Goal: Task Accomplishment & Management: Complete application form

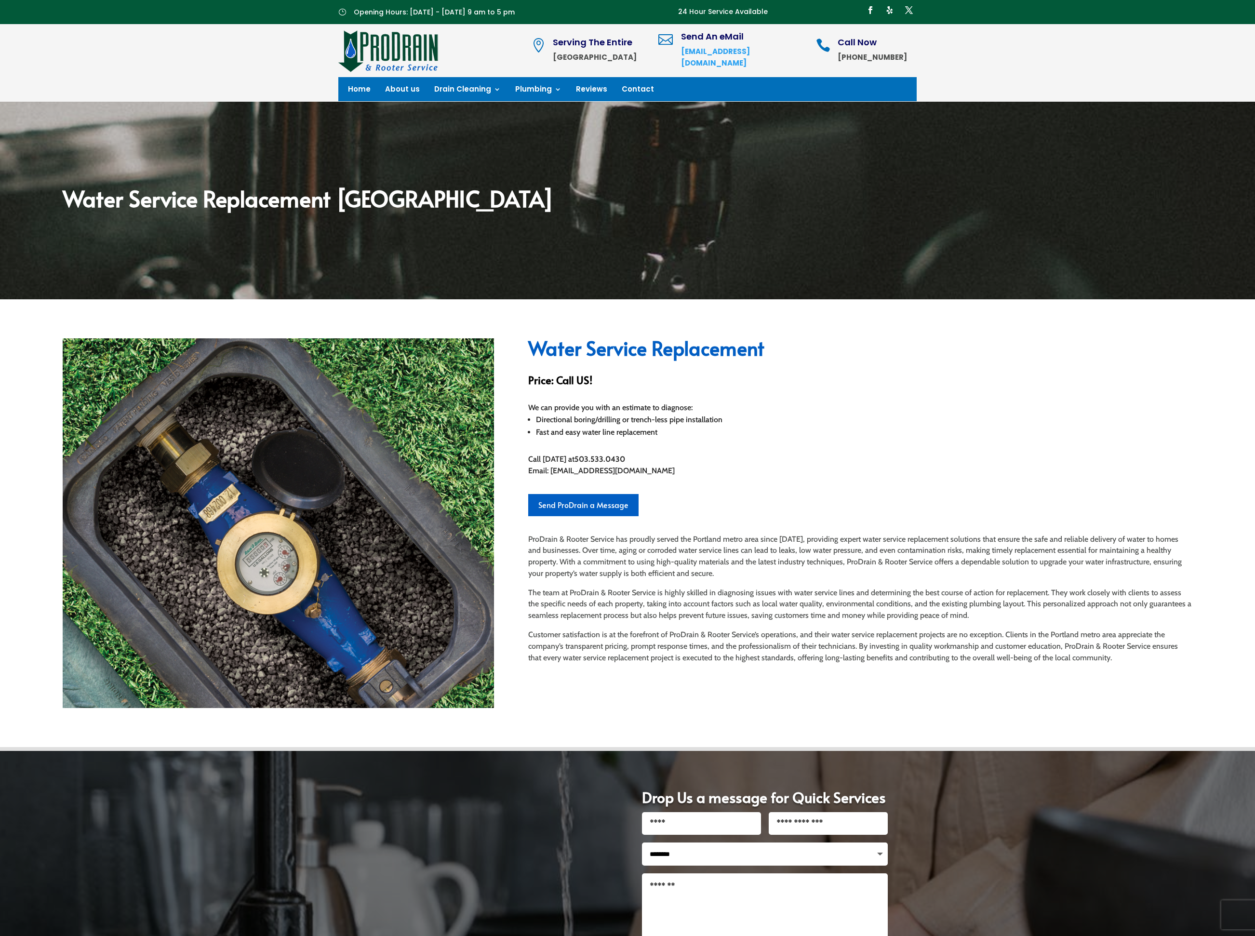
click at [604, 417] on li "Directional boring/drilling or trench-less pipe installation" at bounding box center [864, 420] width 656 height 13
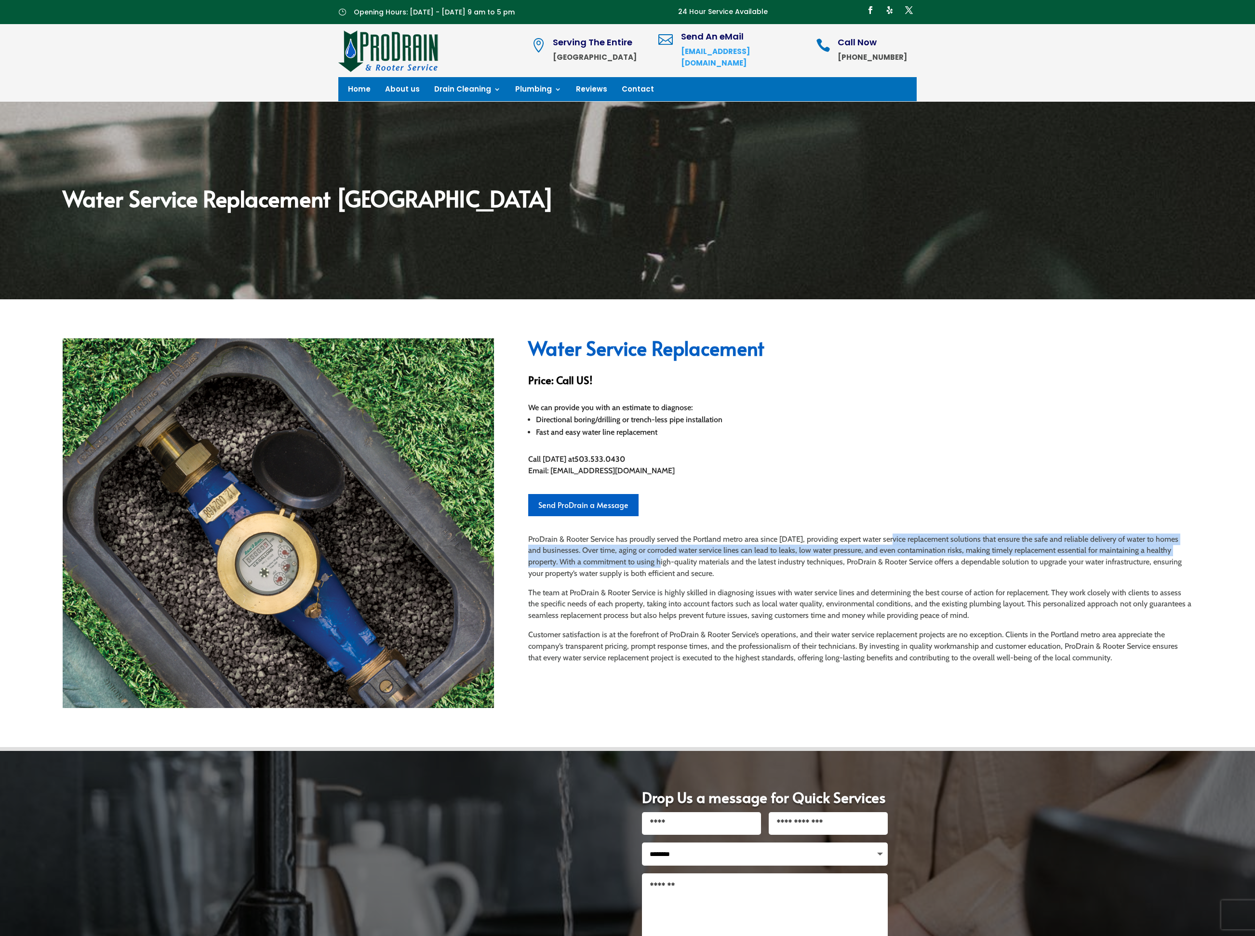
drag, startPoint x: 885, startPoint y: 537, endPoint x: 633, endPoint y: 559, distance: 252.5
click at [633, 559] on p "ProDrain & Rooter Service has proudly served the Portland metro area since 1995…" at bounding box center [860, 560] width 664 height 53
click at [633, 559] on p "ProDrain & Rooter Service has proudly served the Portland metro area since [DAT…" at bounding box center [860, 560] width 664 height 53
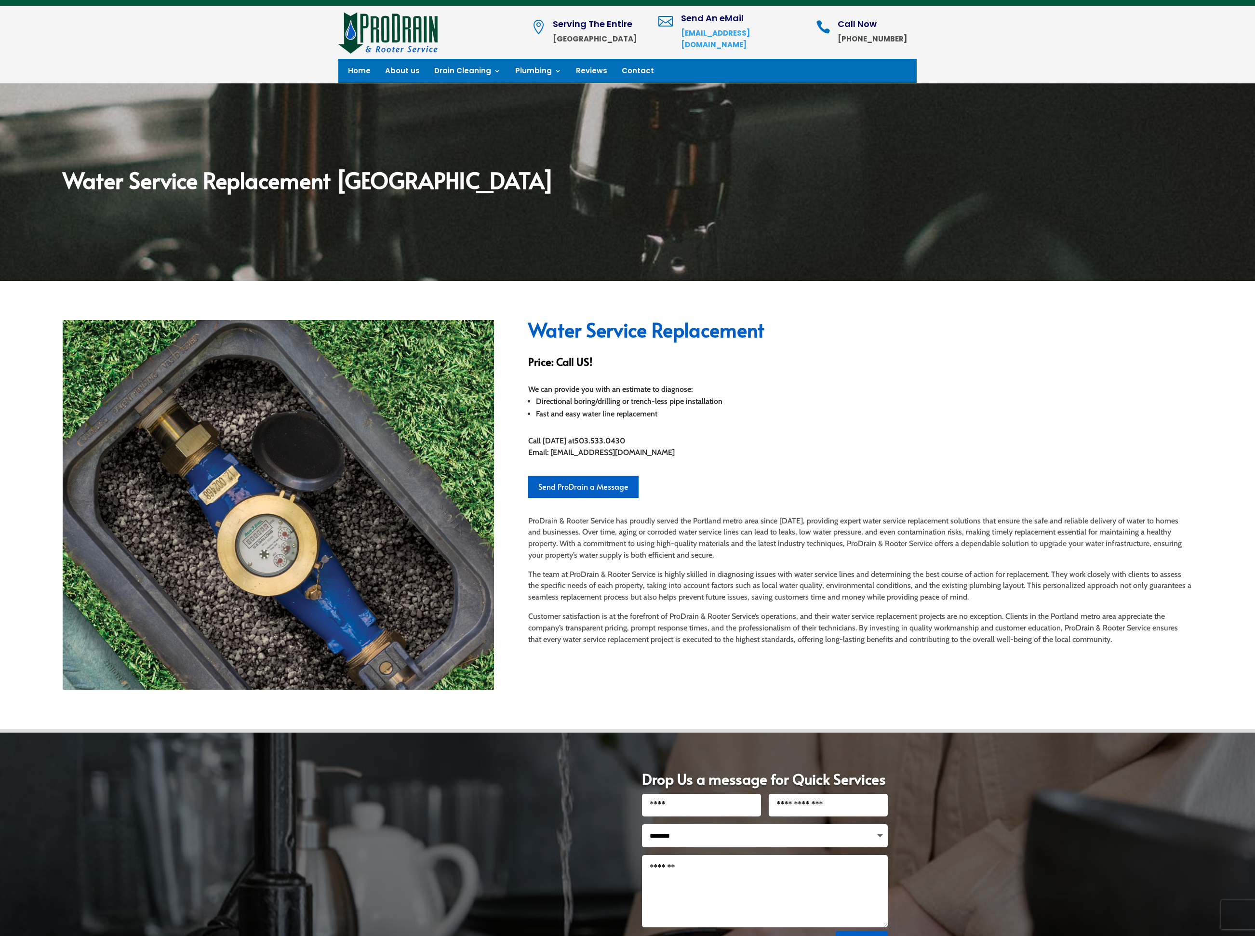
scroll to position [25, 0]
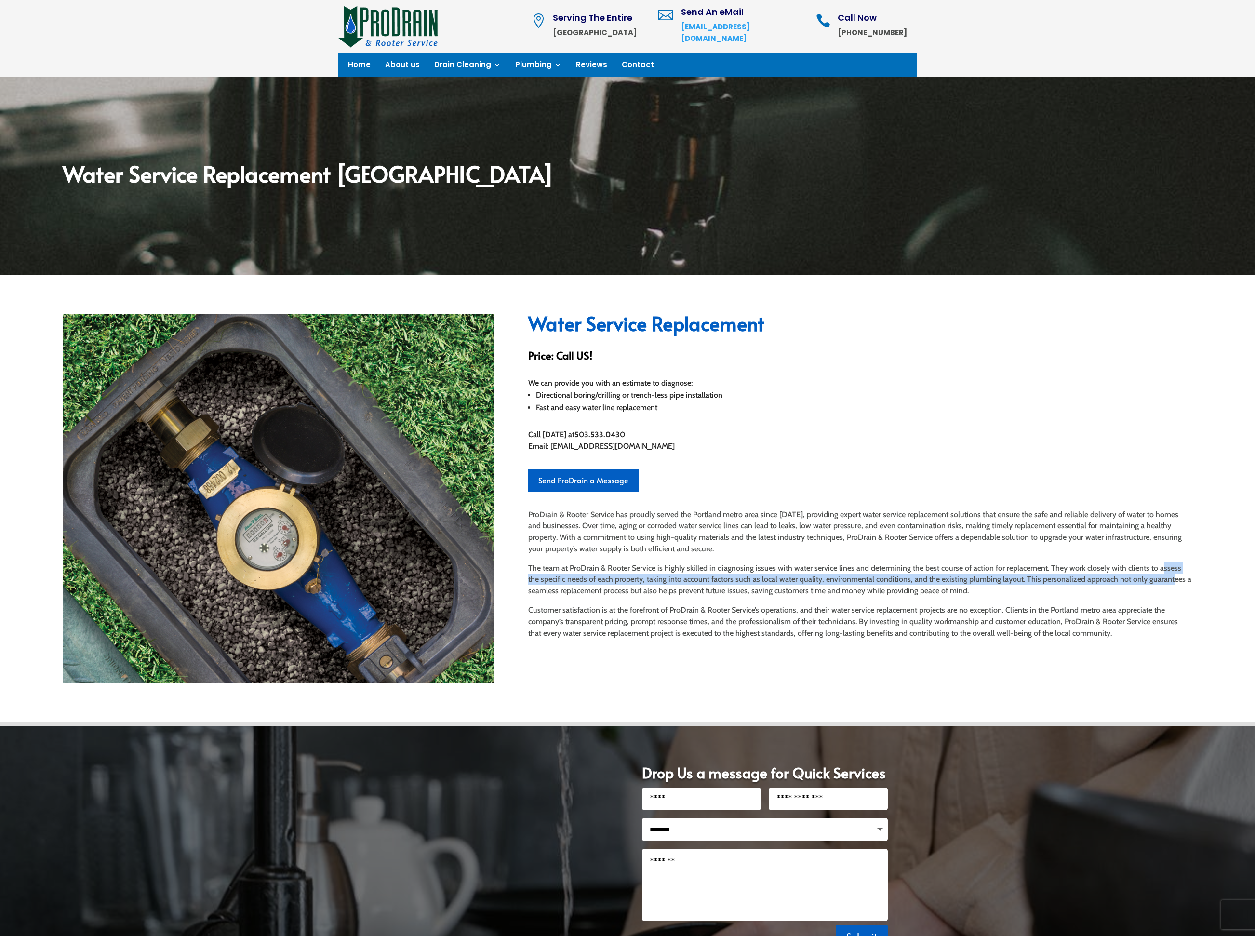
drag, startPoint x: 1154, startPoint y: 567, endPoint x: 1152, endPoint y: 576, distance: 9.3
click at [1152, 576] on p "The team at ProDrain & Rooter Service is highly skilled in diagnosing issues wi…" at bounding box center [860, 583] width 664 height 42
click at [1152, 577] on p "The team at ProDrain & Rooter Service is highly skilled in diagnosing issues wi…" at bounding box center [860, 583] width 664 height 42
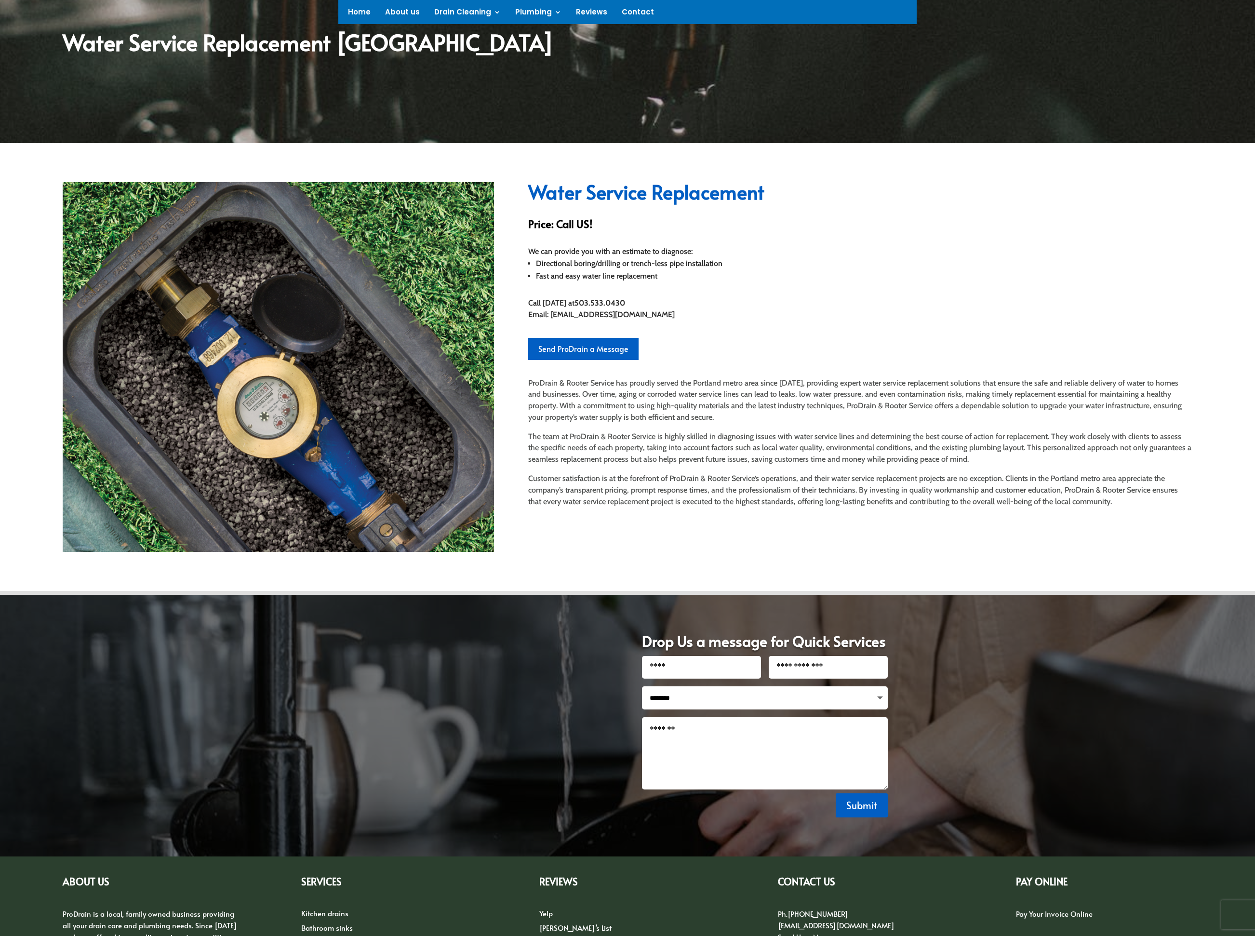
scroll to position [162, 0]
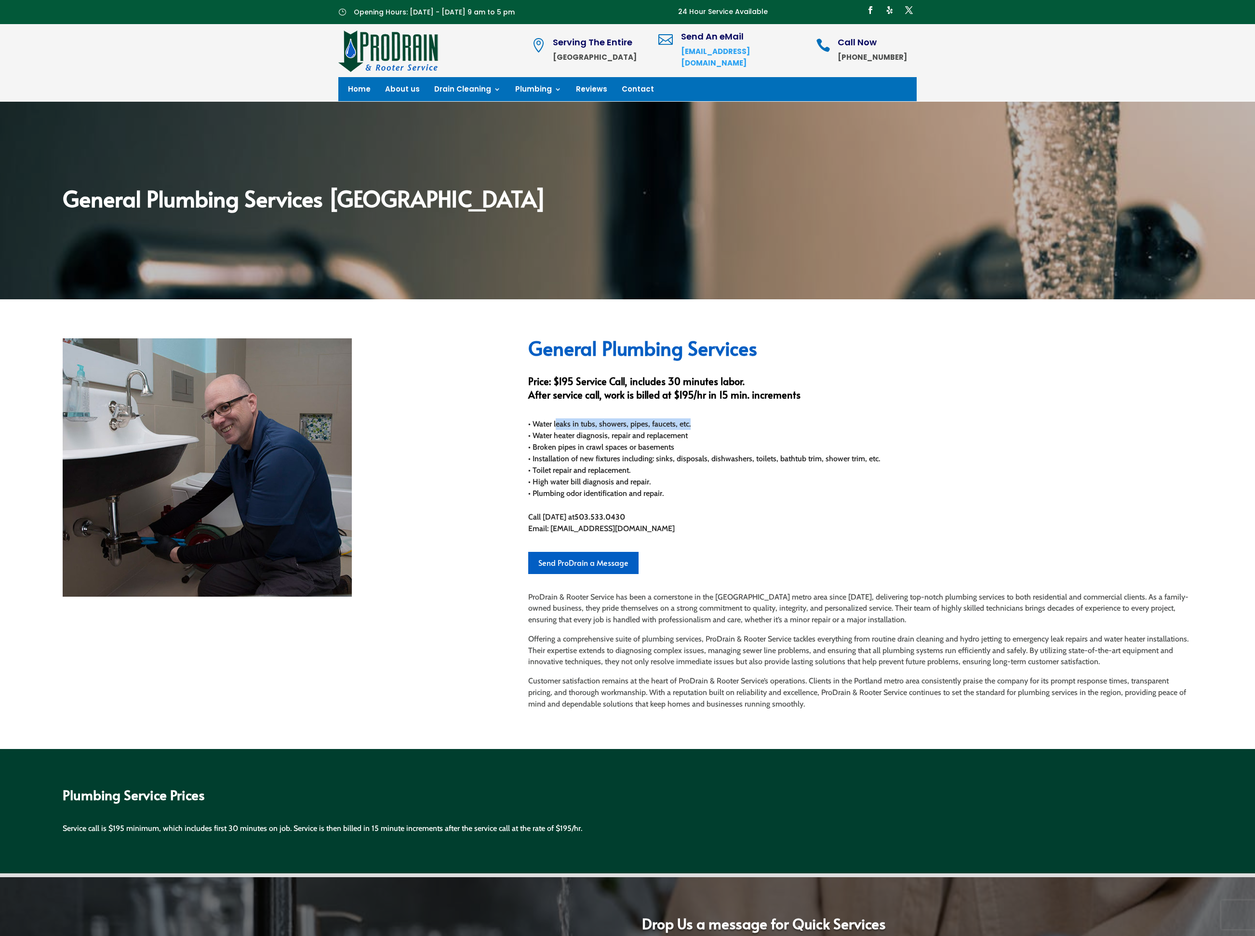
drag, startPoint x: 557, startPoint y: 423, endPoint x: 764, endPoint y: 420, distance: 207.3
click at [764, 420] on div "• Water leaks in tubs, showers, pipes, faucets, etc. • Water heater diagnosis, …" at bounding box center [860, 458] width 664 height 81
click at [622, 438] on div "• Water leaks in tubs, showers, pipes, faucets, etc. • Water heater diagnosis, …" at bounding box center [860, 458] width 664 height 81
click at [685, 436] on div "• Water leaks in tubs, showers, pipes, faucets, etc. • Water heater diagnosis, …" at bounding box center [860, 458] width 664 height 81
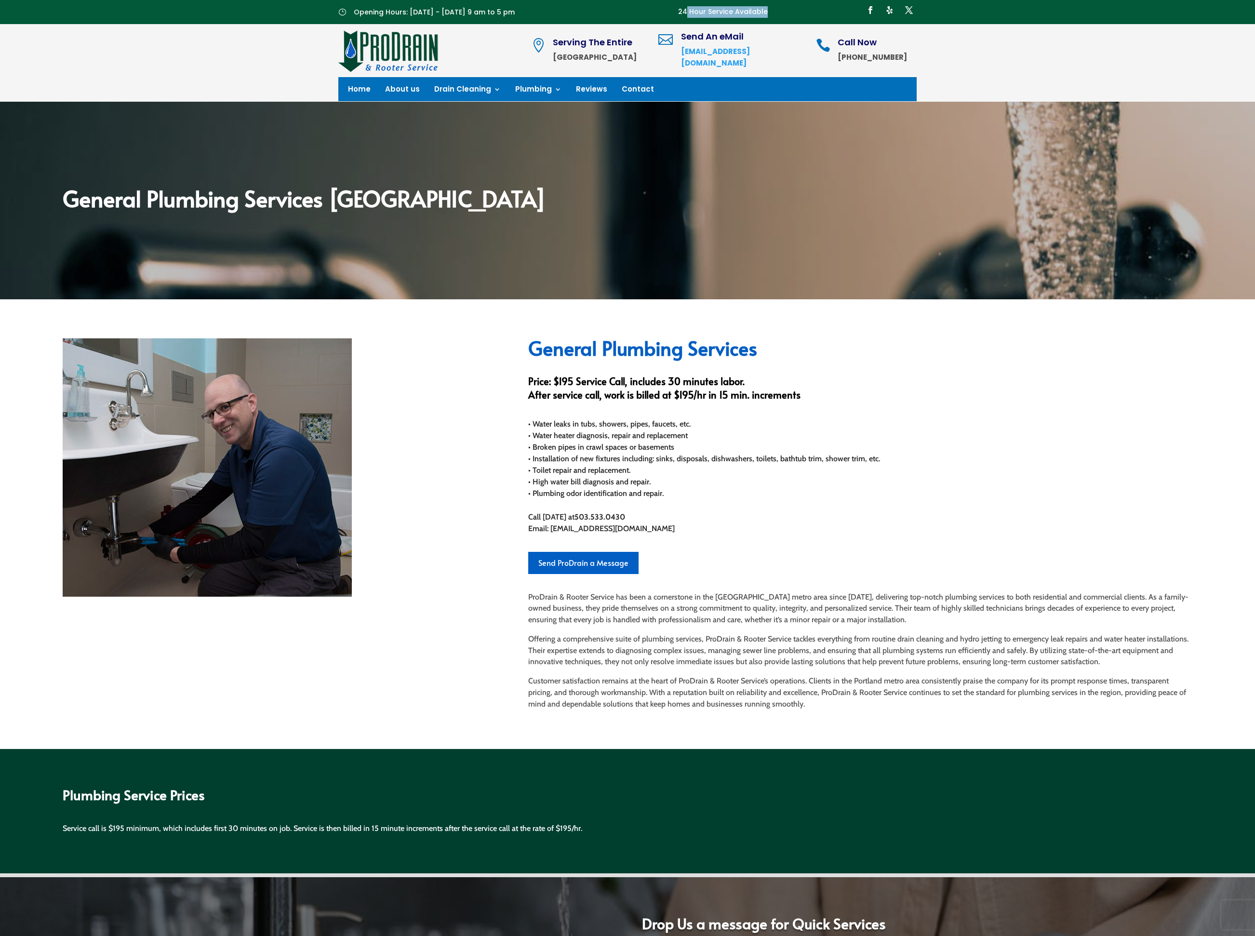
drag, startPoint x: 691, startPoint y: 13, endPoint x: 803, endPoint y: 7, distance: 112.9
click at [789, 8] on div "} Opening Hours: Monday - Saturday 9 am to 5 pm 24 Hour Service Available Follo…" at bounding box center [627, 12] width 578 height 24
click at [803, 7] on div "Follow Follow Follow" at bounding box center [851, 11] width 132 height 19
drag, startPoint x: 778, startPoint y: 12, endPoint x: 627, endPoint y: 9, distance: 150.9
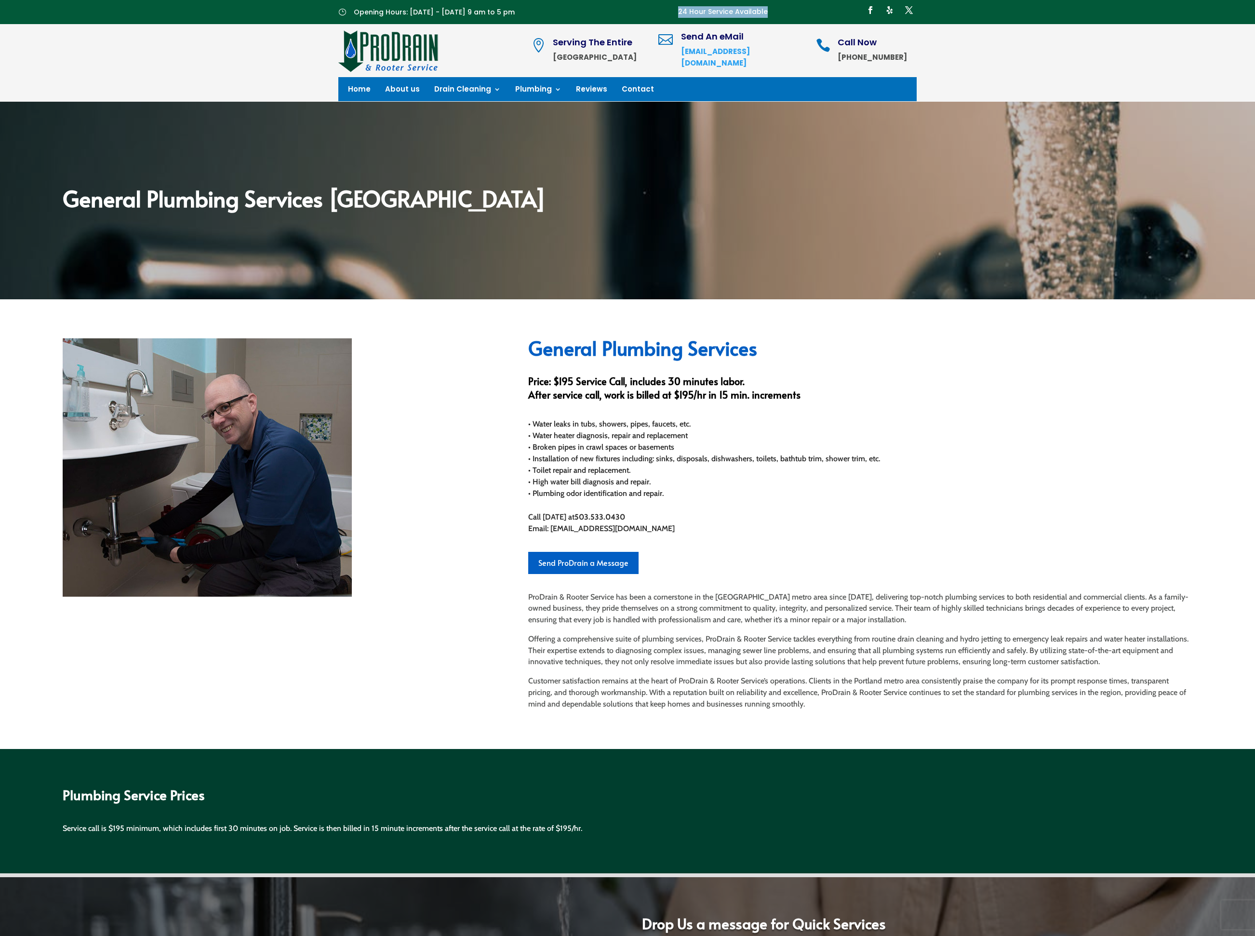
click at [627, 9] on div "} Opening Hours: Monday - Saturday 9 am to 5 pm 24 Hour Service Available Follo…" at bounding box center [627, 12] width 578 height 24
click at [628, 9] on div "} Opening Hours: Monday - Saturday 9 am to 5 pm 24 Hour Service Available Follo…" at bounding box center [627, 12] width 578 height 24
click at [646, 507] on div "General Plumbing Services Price: $195 Service Call, includes 30 minutes labor. …" at bounding box center [860, 524] width 664 height 372
click at [663, 308] on div "General Plumbing Services Price: $195 Service Call, includes 30 minutes labor. …" at bounding box center [627, 524] width 1255 height 450
drag, startPoint x: 1037, startPoint y: 639, endPoint x: 594, endPoint y: 646, distance: 442.5
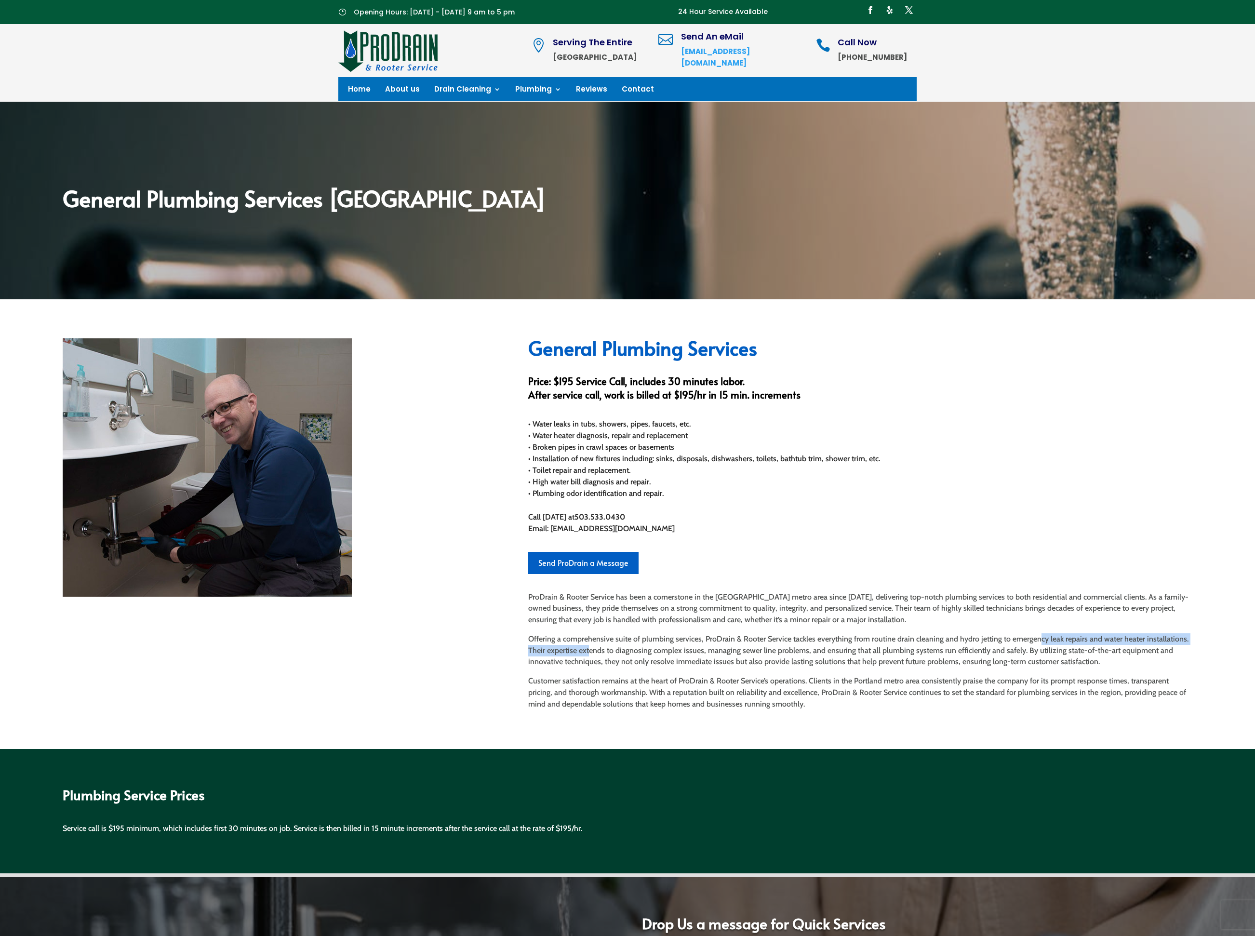
click at [589, 652] on p "Offering a comprehensive suite of plumbing services, ProDrain & Rooter Service …" at bounding box center [860, 654] width 664 height 42
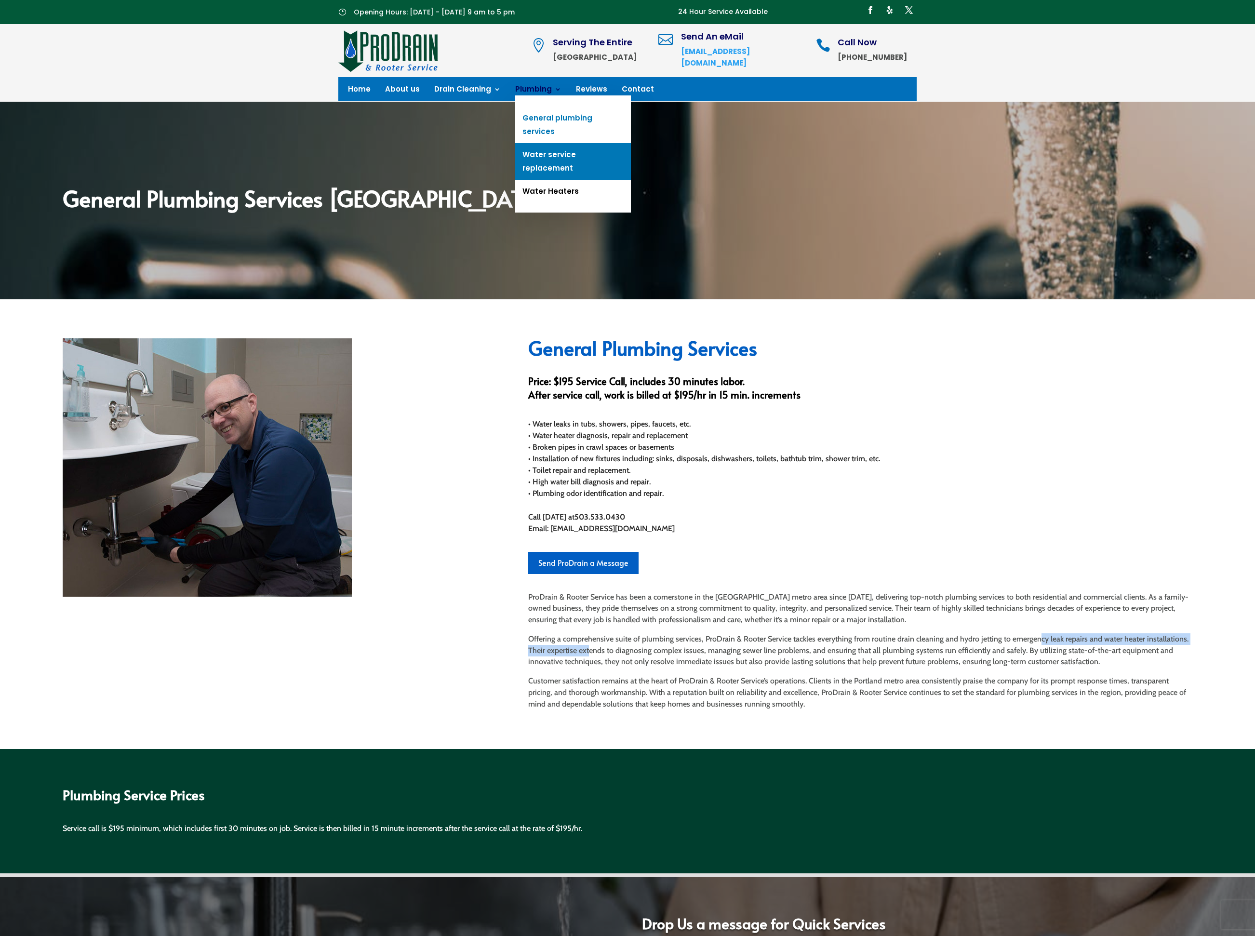
click at [545, 143] on link "Water service replacement" at bounding box center [573, 161] width 116 height 37
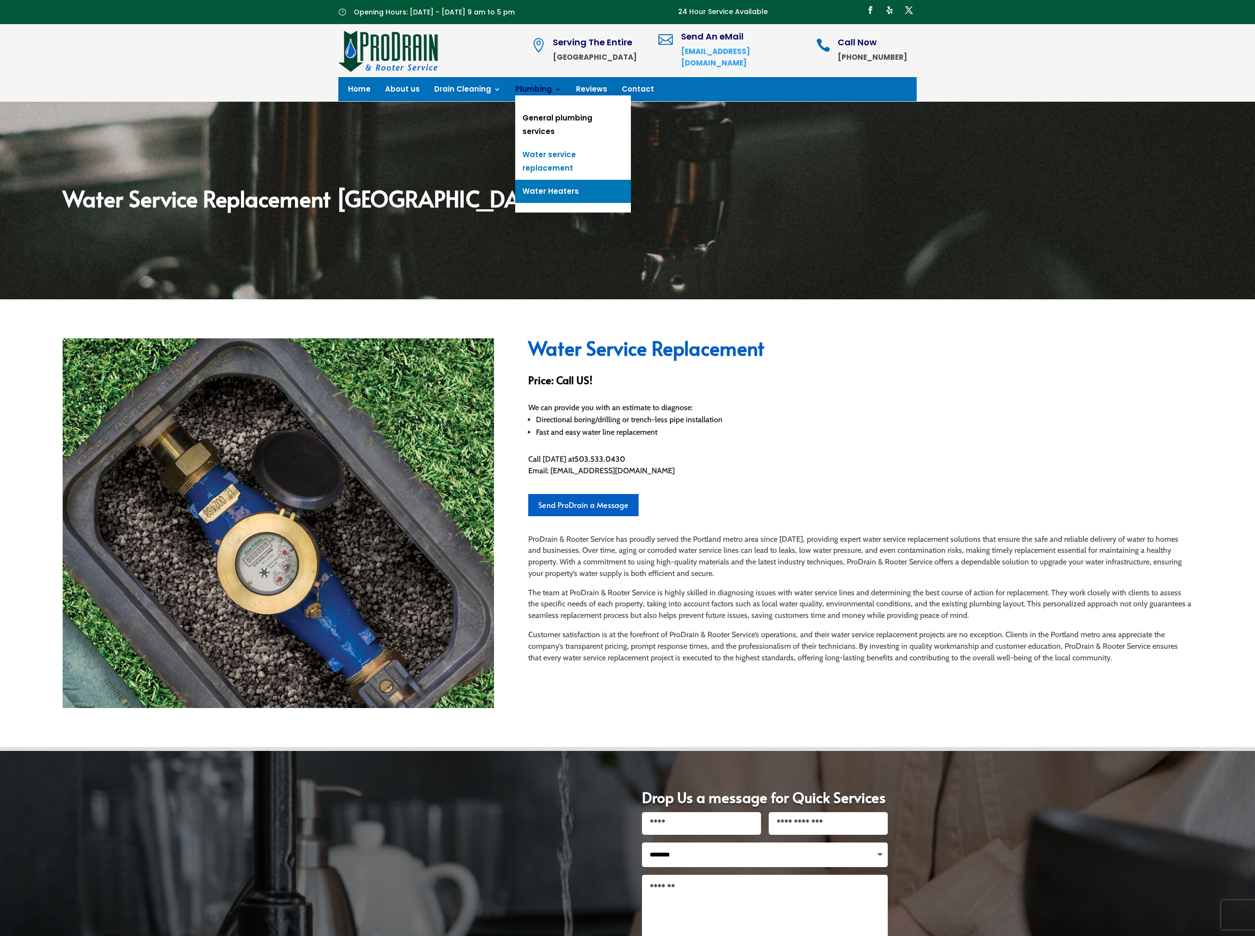
click at [533, 180] on link "Water Heaters" at bounding box center [573, 191] width 116 height 23
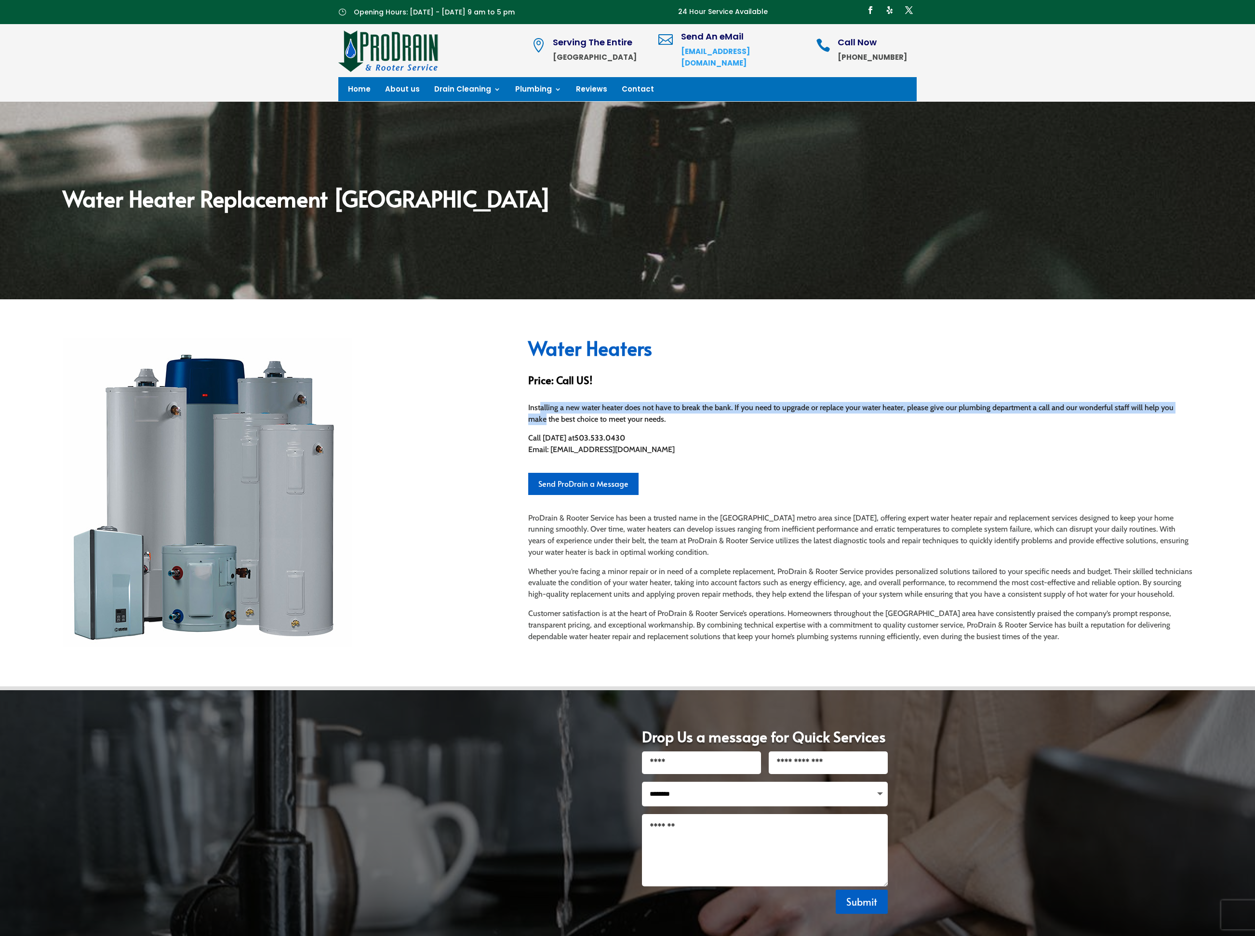
drag, startPoint x: 540, startPoint y: 409, endPoint x: 1218, endPoint y: 405, distance: 678.1
click at [1218, 405] on div "Water Heaters Price: Call US! Installing a new water heater does not have to br…" at bounding box center [627, 492] width 1255 height 387
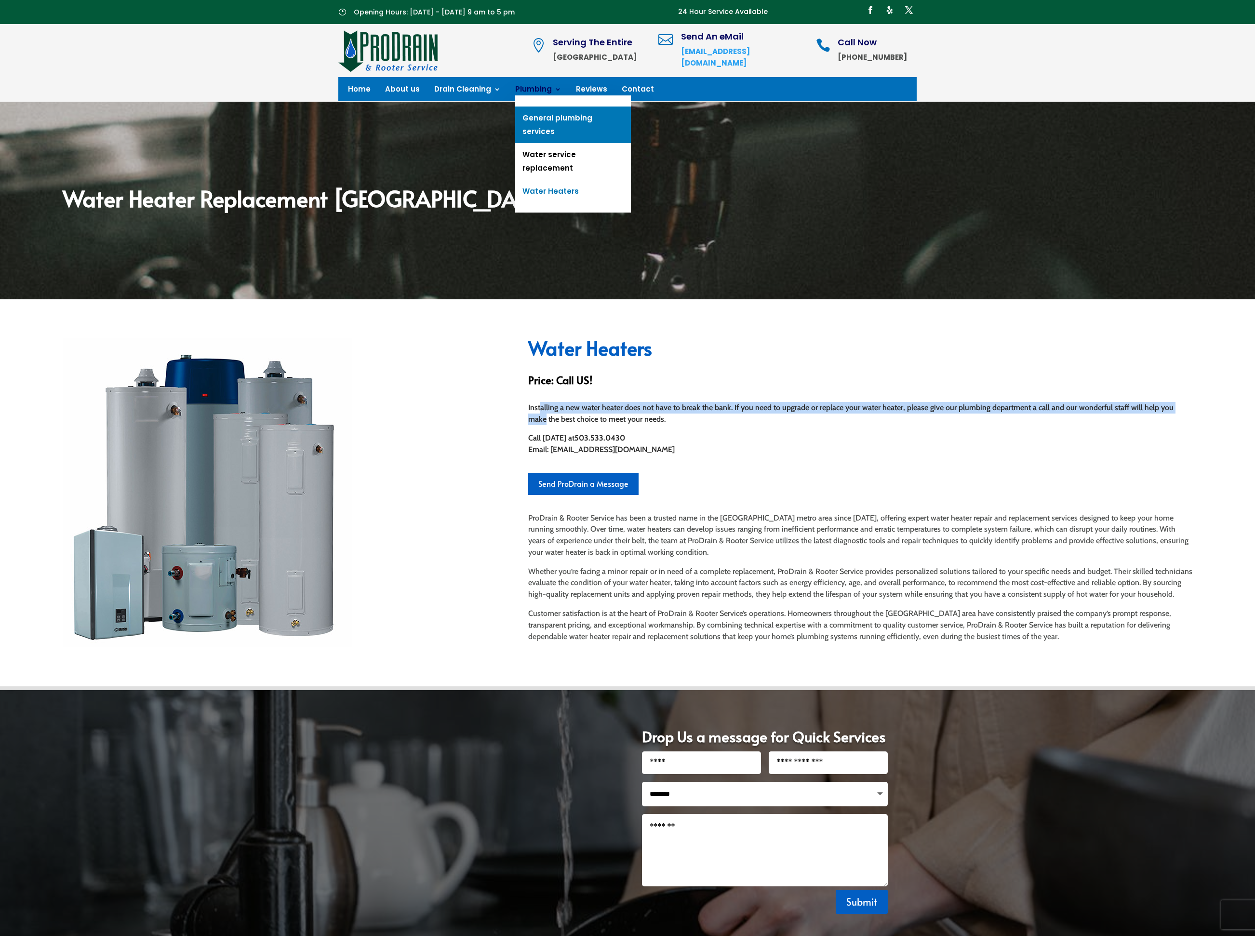
click at [541, 115] on link "General plumbing services" at bounding box center [573, 125] width 116 height 37
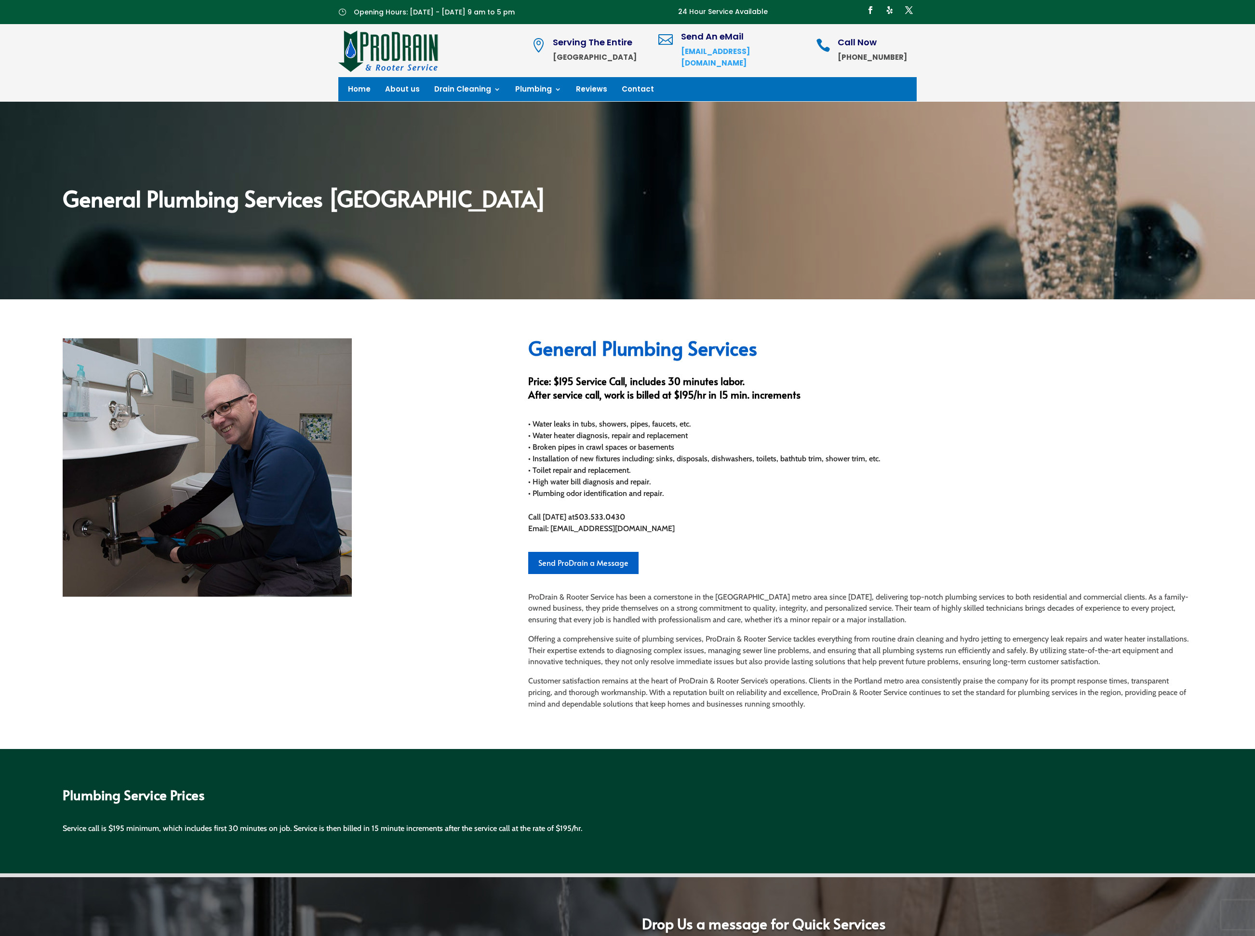
drag, startPoint x: 539, startPoint y: 482, endPoint x: 668, endPoint y: 482, distance: 128.2
click at [668, 482] on div "• Water leaks in tubs, showers, pipes, faucets, etc. • Water heater diagnosis, …" at bounding box center [860, 458] width 664 height 81
drag, startPoint x: 535, startPoint y: 482, endPoint x: 679, endPoint y: 477, distance: 143.7
click at [679, 477] on div "• Water leaks in tubs, showers, pipes, faucets, etc. • Water heater diagnosis, …" at bounding box center [860, 458] width 664 height 81
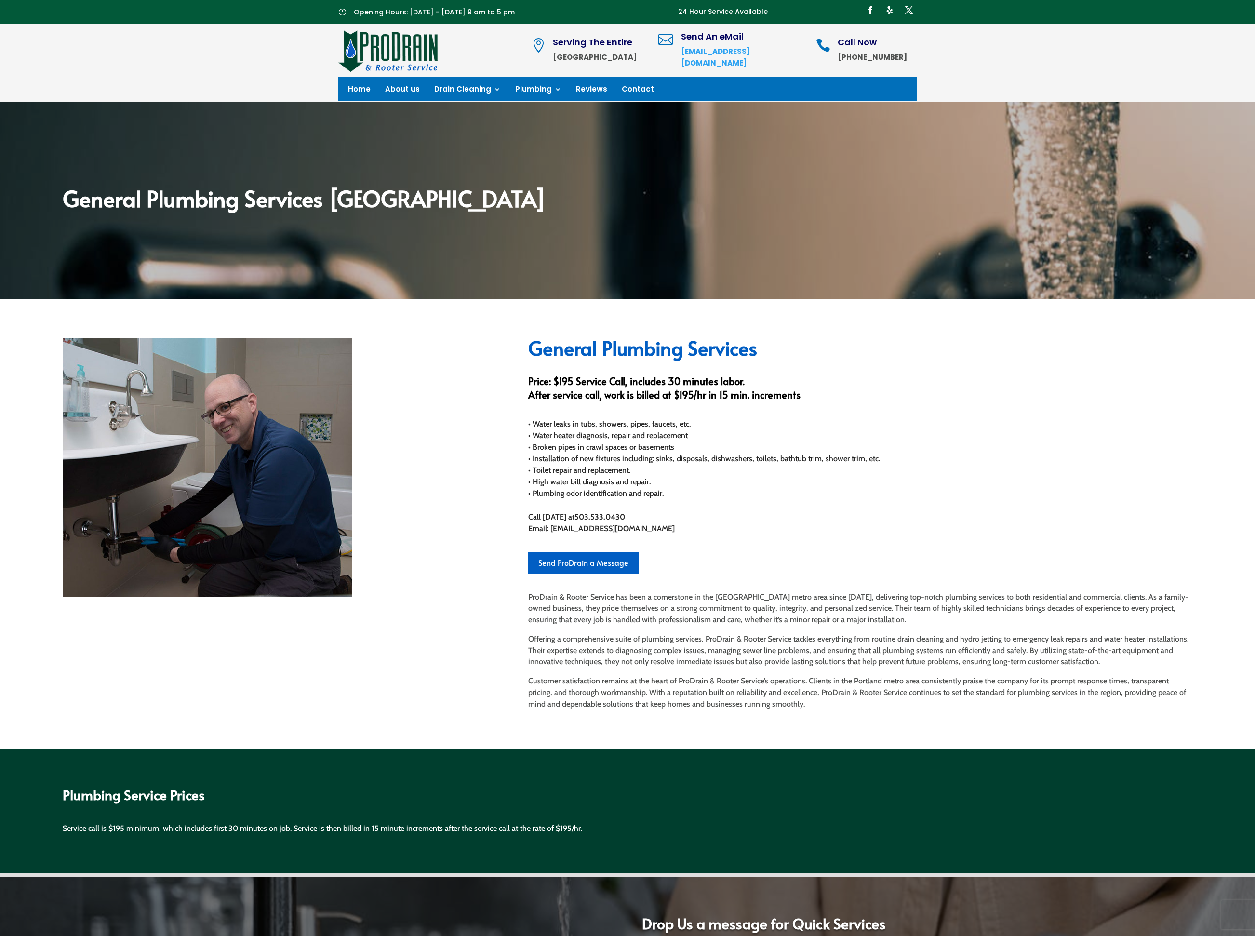
click at [679, 479] on div "• Water leaks in tubs, showers, pipes, faucets, etc. • Water heater diagnosis, …" at bounding box center [860, 458] width 664 height 81
drag, startPoint x: 535, startPoint y: 495, endPoint x: 733, endPoint y: 494, distance: 198.1
click at [733, 494] on div "• Water leaks in tubs, showers, pipes, faucets, etc. • Water heater diagnosis, …" at bounding box center [860, 458] width 664 height 81
click at [739, 477] on div "• Water leaks in tubs, showers, pipes, faucets, etc. • Water heater diagnosis, …" at bounding box center [860, 458] width 664 height 81
click at [585, 562] on link "Send ProDrain a Message" at bounding box center [583, 563] width 110 height 23
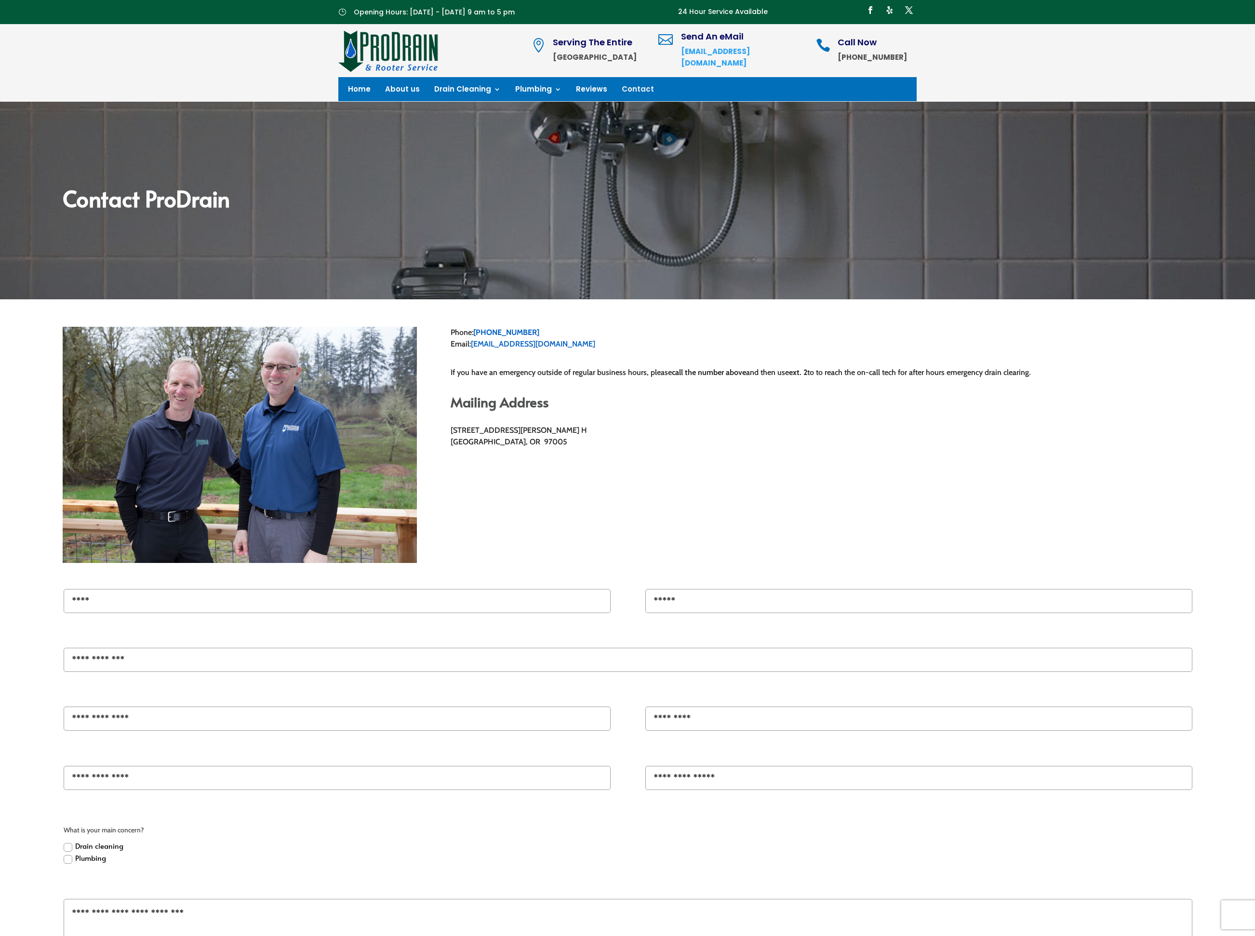
click at [303, 610] on input "Name" at bounding box center [337, 601] width 547 height 24
click at [193, 600] on input "Name" at bounding box center [337, 601] width 547 height 24
type input "******"
drag, startPoint x: 96, startPoint y: 605, endPoint x: -27, endPoint y: 599, distance: 123.0
click at [0, 599] on html "} Opening Hours: [DATE] - [DATE] 9 am to 5 pm 24 Hour Service Available Follow …" at bounding box center [627, 781] width 1255 height 1562
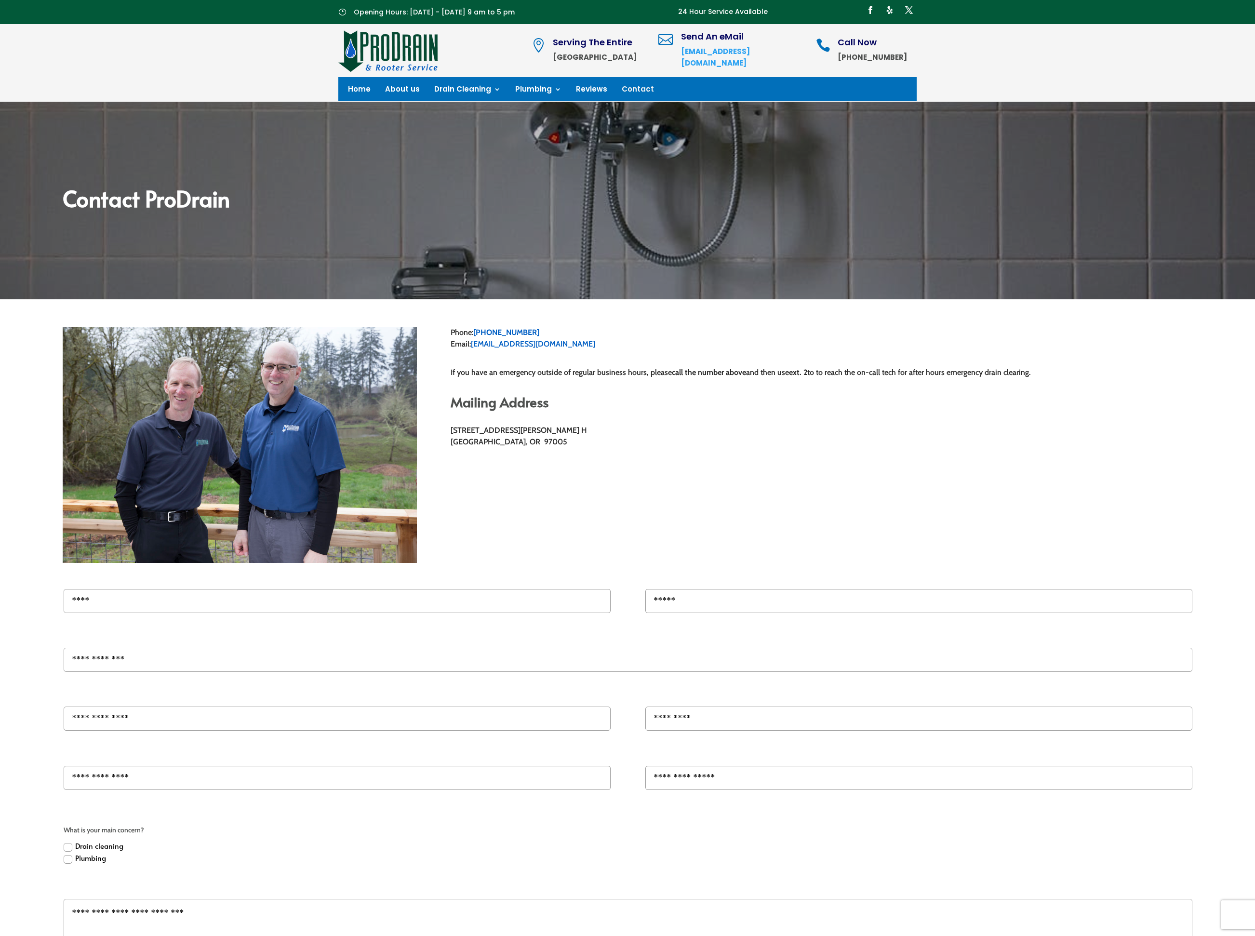
click at [97, 598] on input "Name" at bounding box center [337, 601] width 547 height 24
type input "**********"
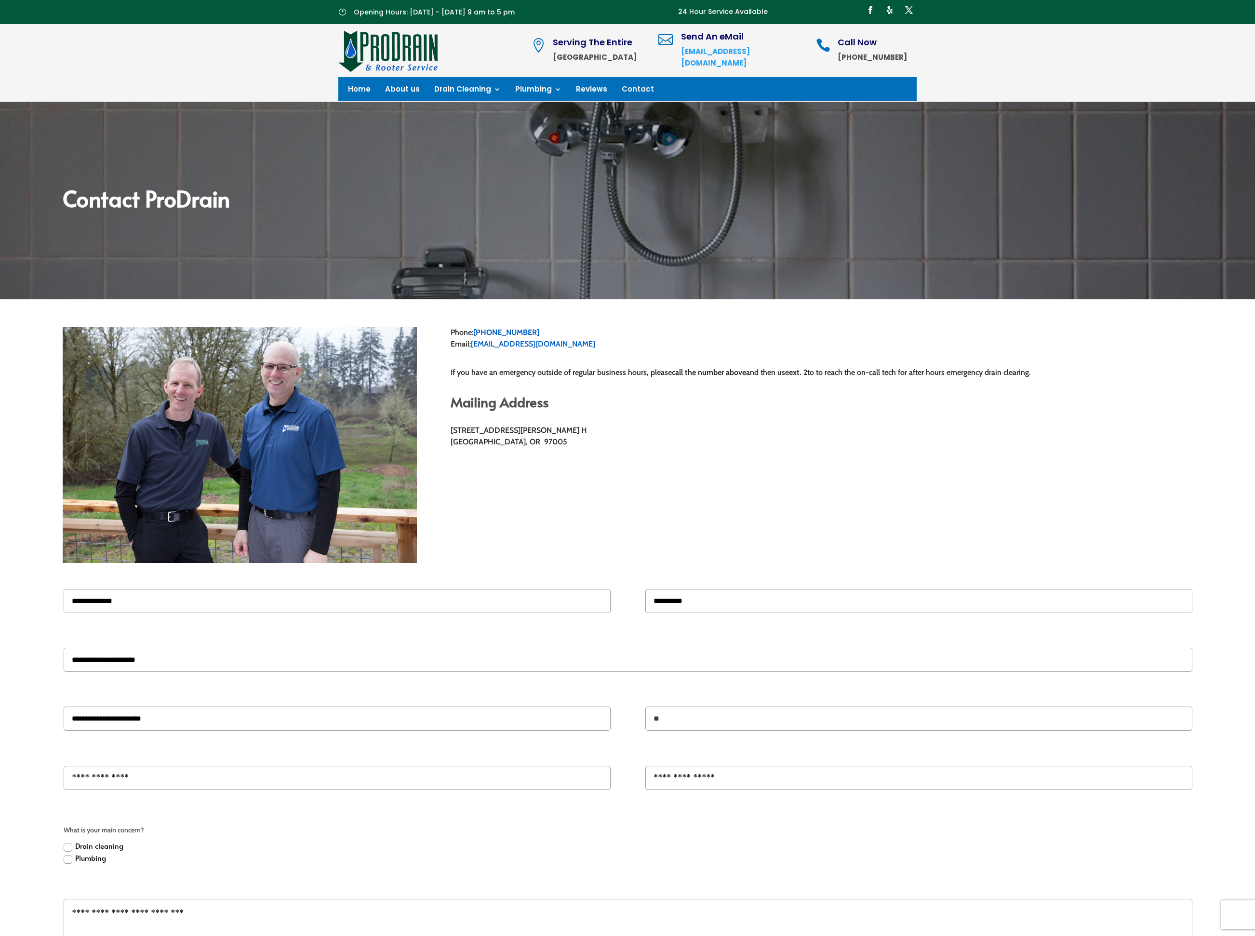
type input "*"
type input "*********"
type input "*"
type input "**"
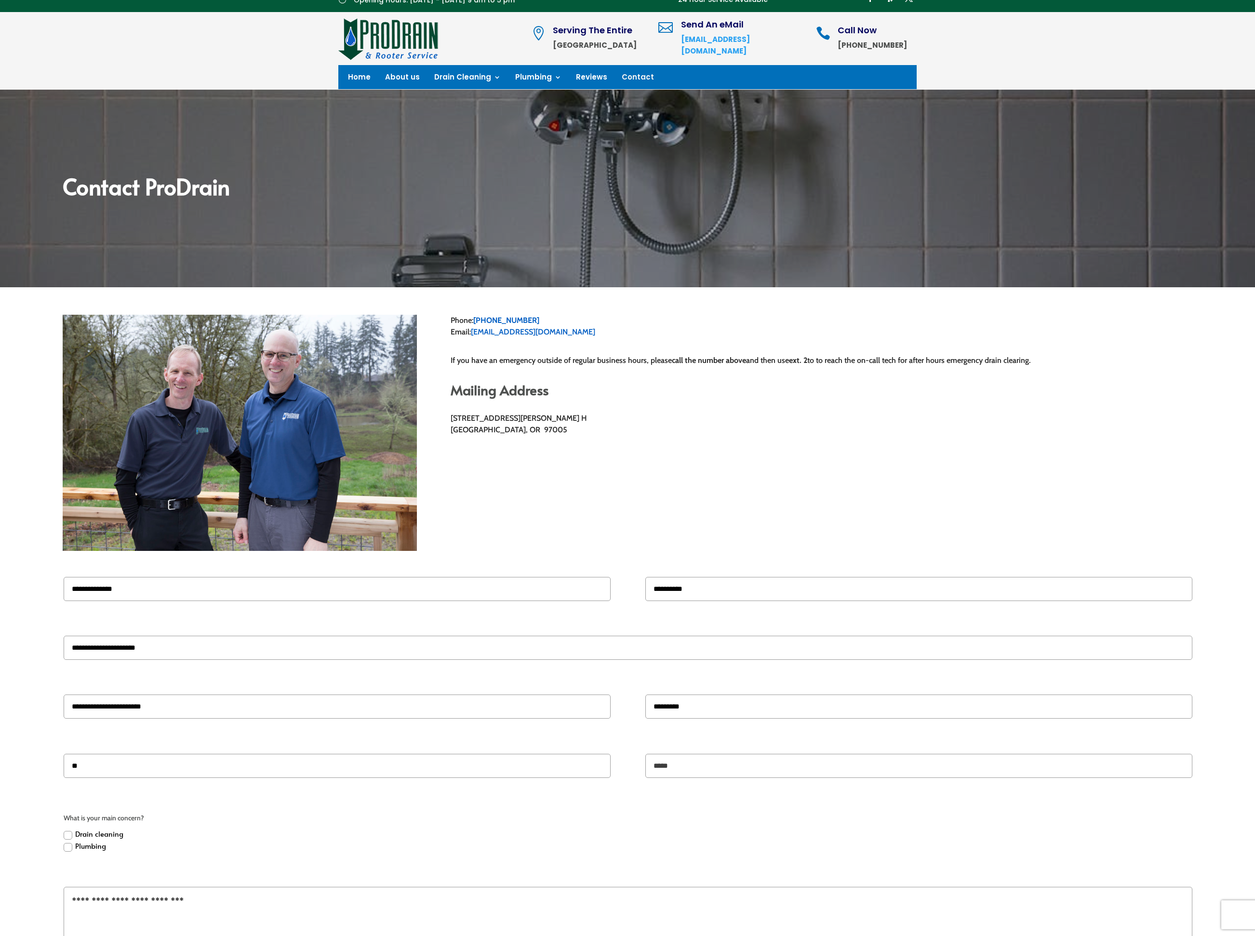
type input "*****"
drag, startPoint x: 67, startPoint y: 854, endPoint x: 72, endPoint y: 855, distance: 5.3
click at [67, 852] on icon at bounding box center [68, 847] width 9 height 9
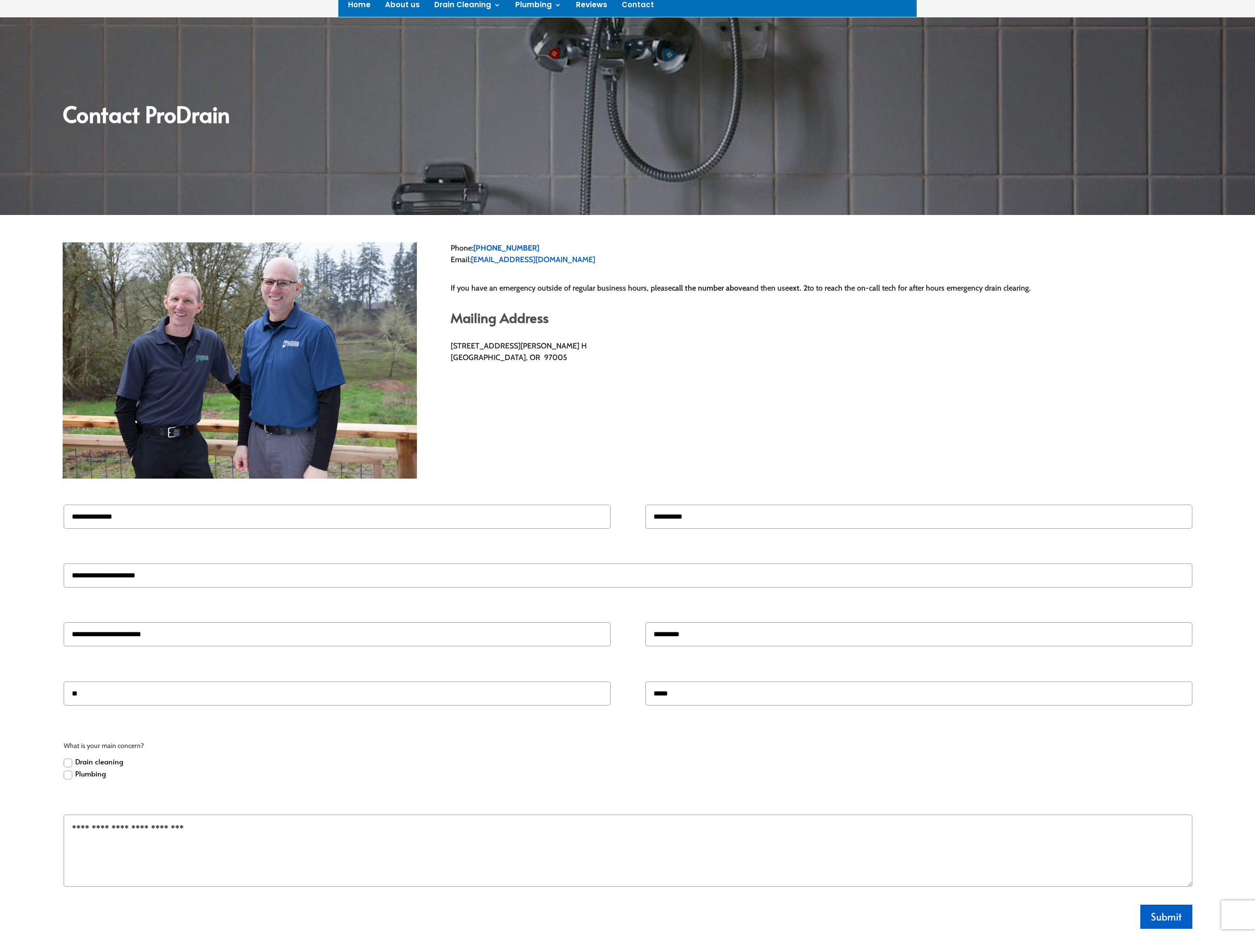
scroll to position [91, 0]
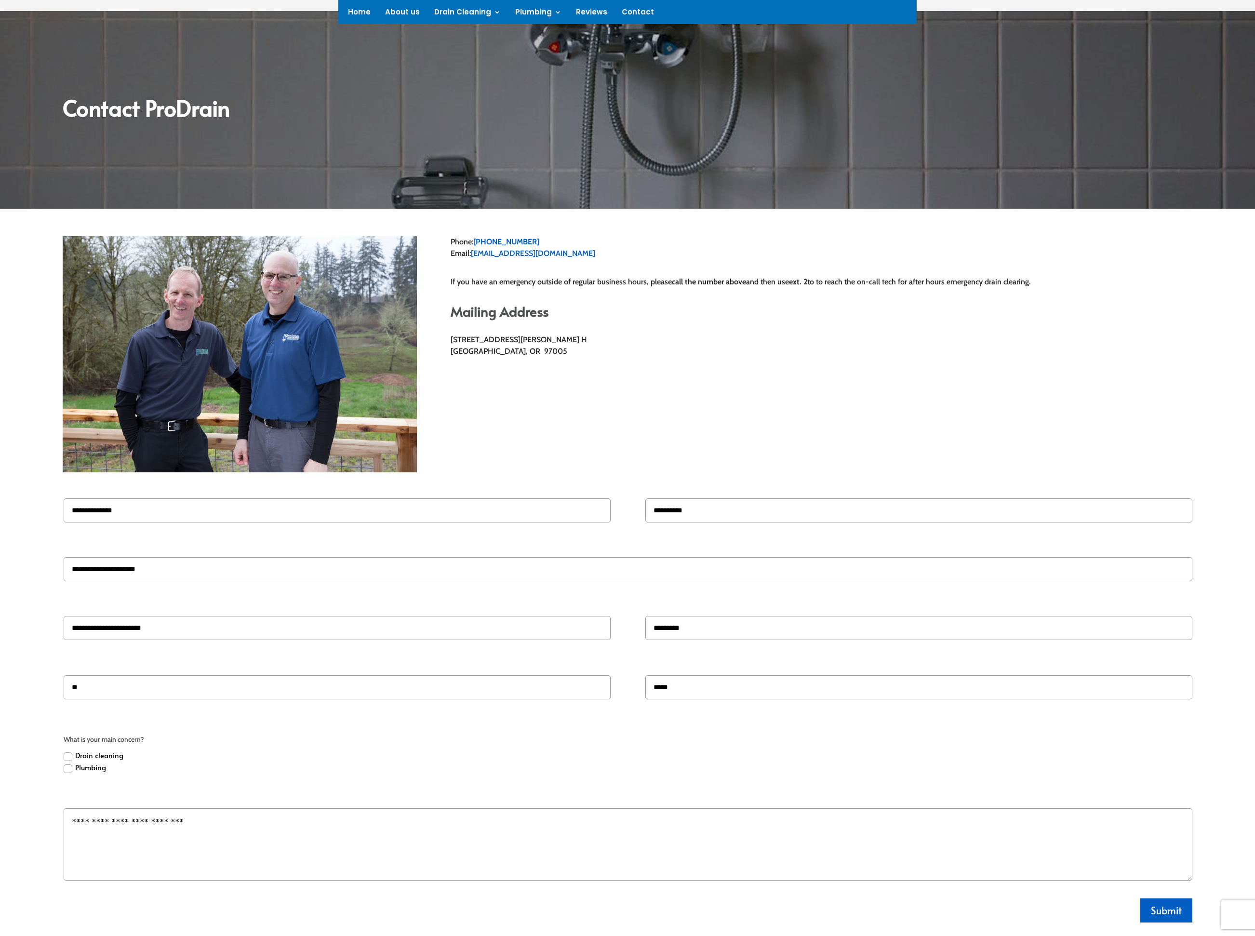
click at [168, 831] on textarea "Details / DescriptionMessage" at bounding box center [628, 844] width 1128 height 72
type textarea "*"
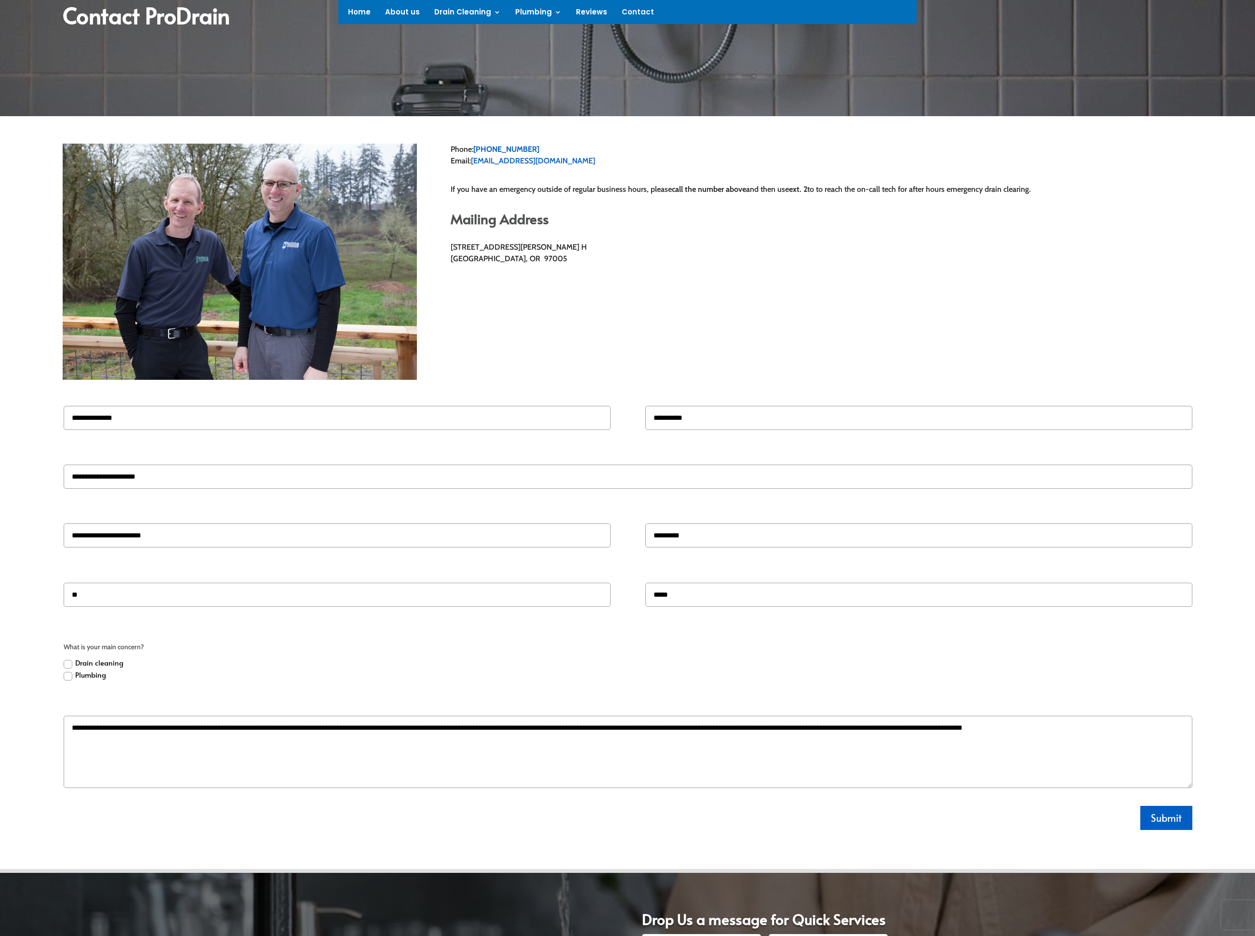
scroll to position [165, 0]
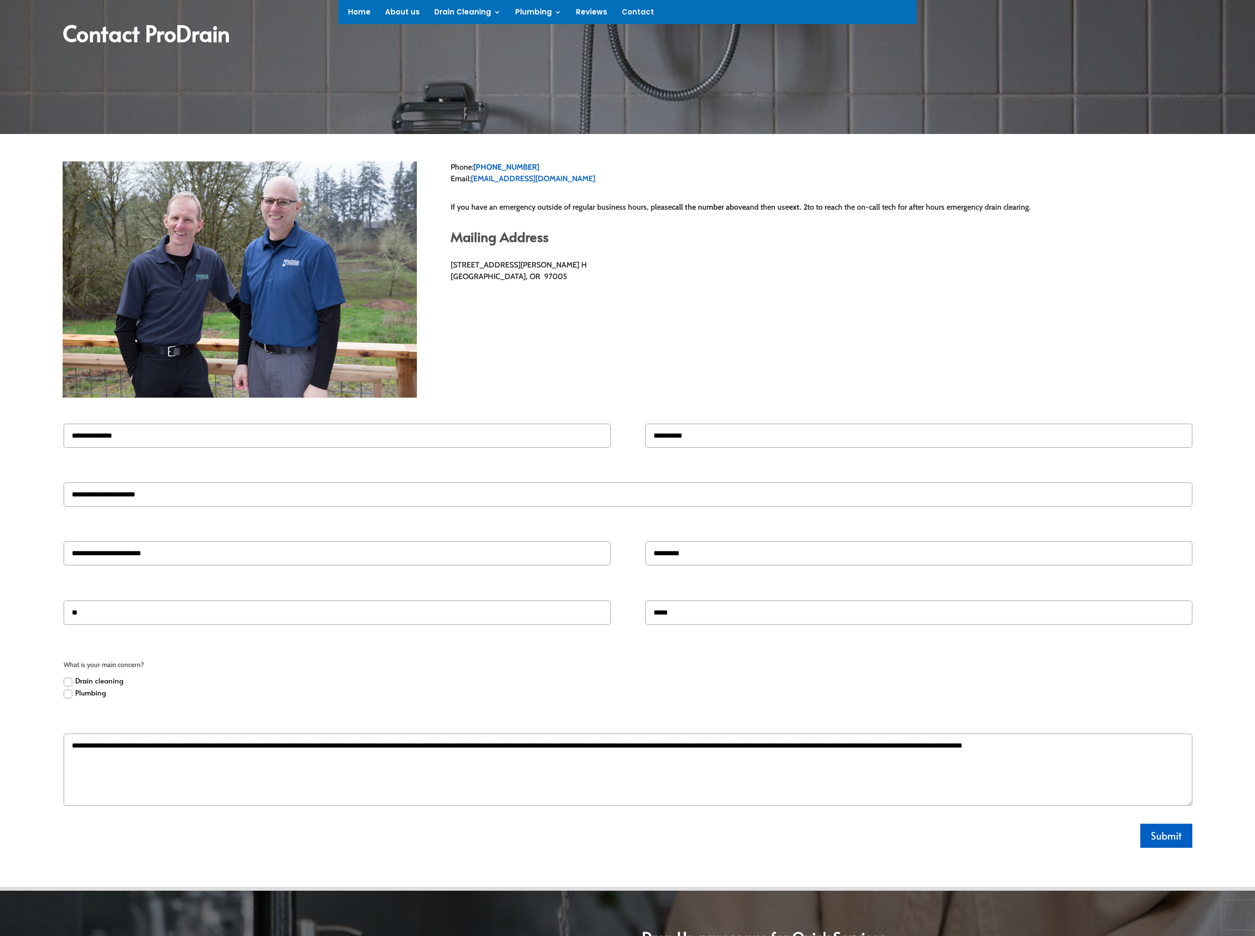
drag, startPoint x: 97, startPoint y: 759, endPoint x: 61, endPoint y: 757, distance: 35.7
click at [61, 757] on p "**********" at bounding box center [610, 770] width 1163 height 72
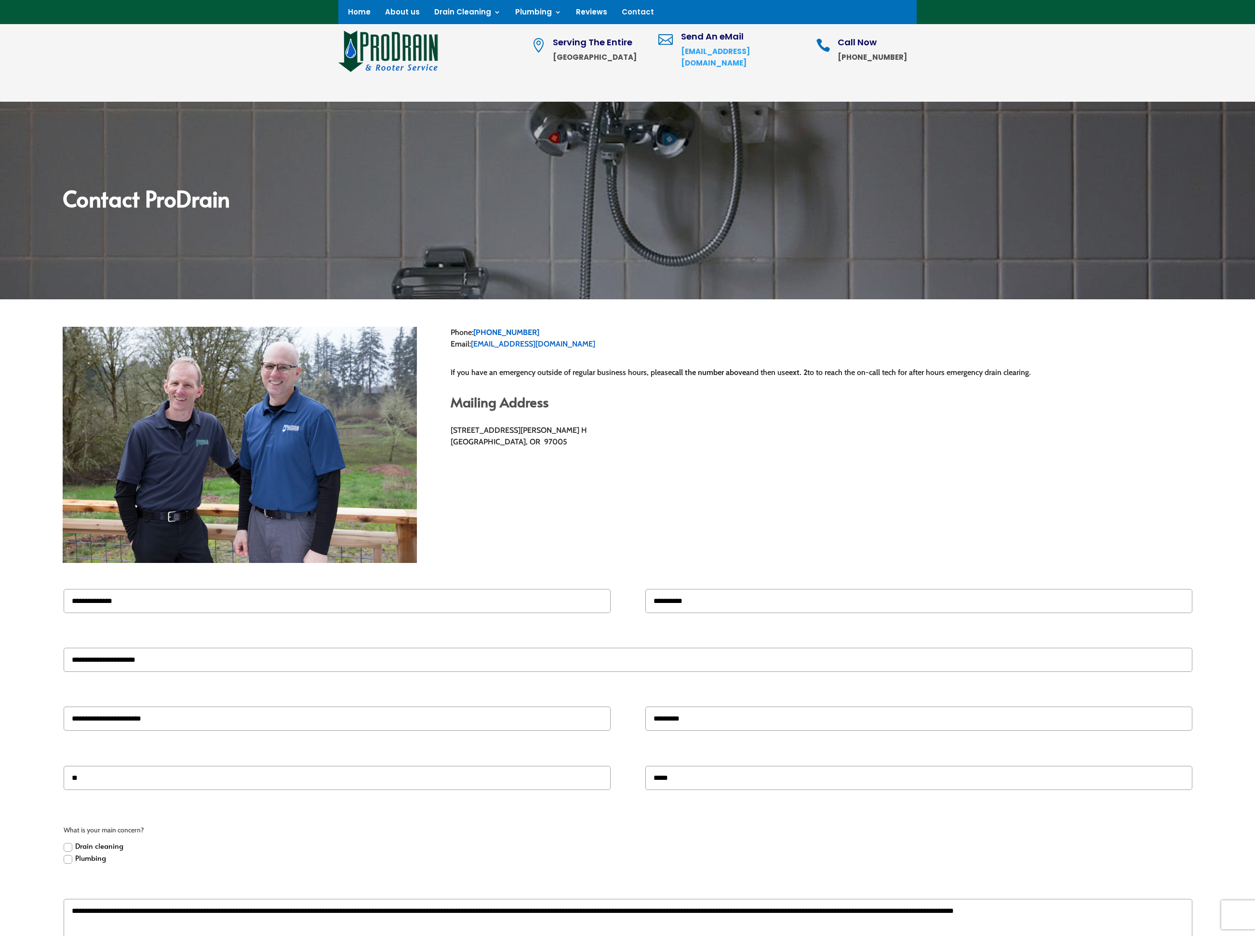
scroll to position [169, 0]
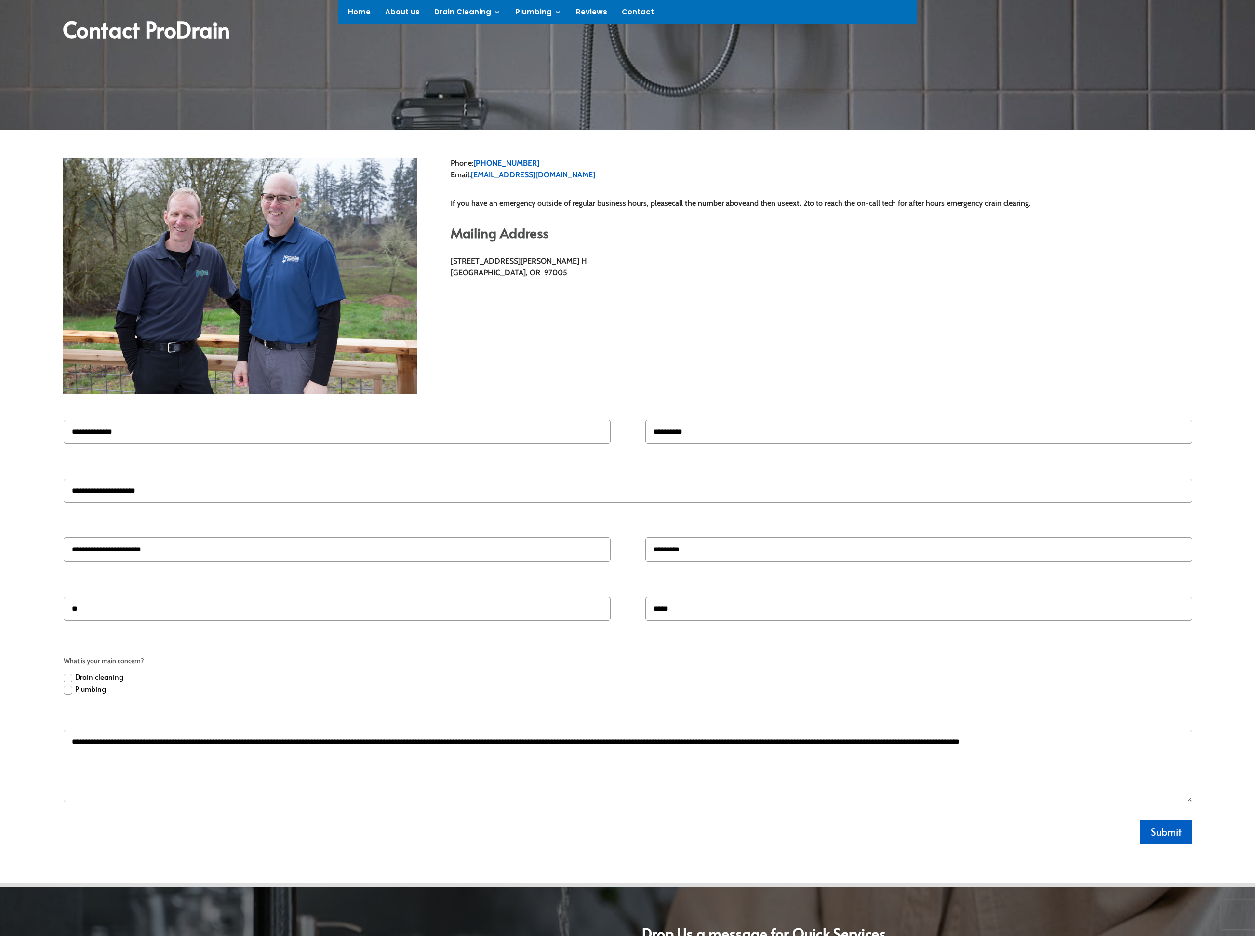
click at [74, 752] on textarea "**********" at bounding box center [628, 766] width 1128 height 72
drag, startPoint x: 520, startPoint y: 754, endPoint x: 547, endPoint y: 755, distance: 27.0
click at [547, 755] on textarea "**********" at bounding box center [628, 766] width 1128 height 72
drag, startPoint x: 663, startPoint y: 750, endPoint x: 956, endPoint y: 750, distance: 292.6
click at [956, 750] on textarea "**********" at bounding box center [628, 766] width 1128 height 72
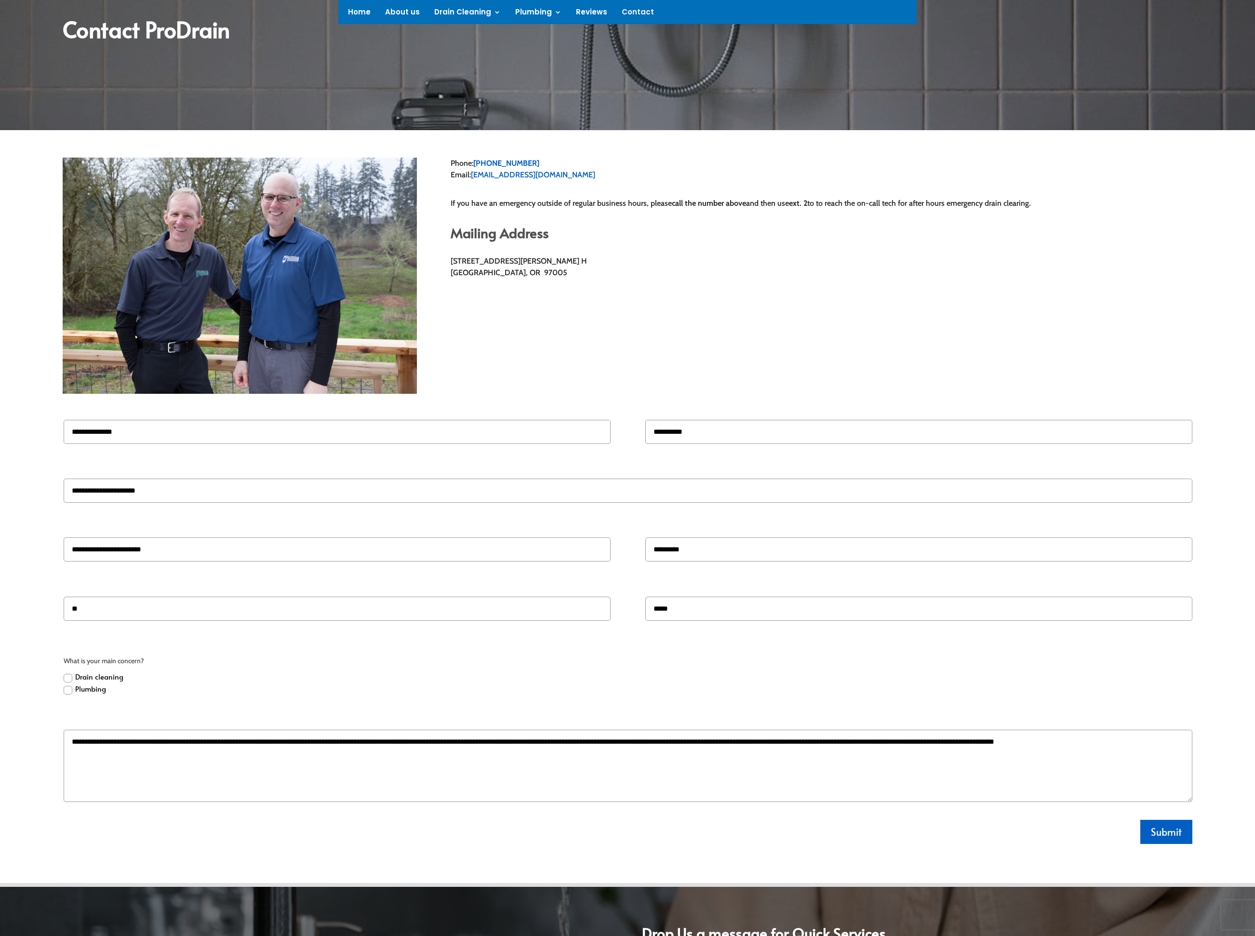
click at [1084, 762] on textarea "**********" at bounding box center [628, 766] width 1128 height 72
drag, startPoint x: 1081, startPoint y: 753, endPoint x: 967, endPoint y: 753, distance: 113.7
click at [967, 753] on textarea "**********" at bounding box center [628, 766] width 1128 height 72
click at [181, 750] on textarea "**********" at bounding box center [628, 766] width 1128 height 72
click at [1009, 756] on textarea "**********" at bounding box center [628, 766] width 1128 height 72
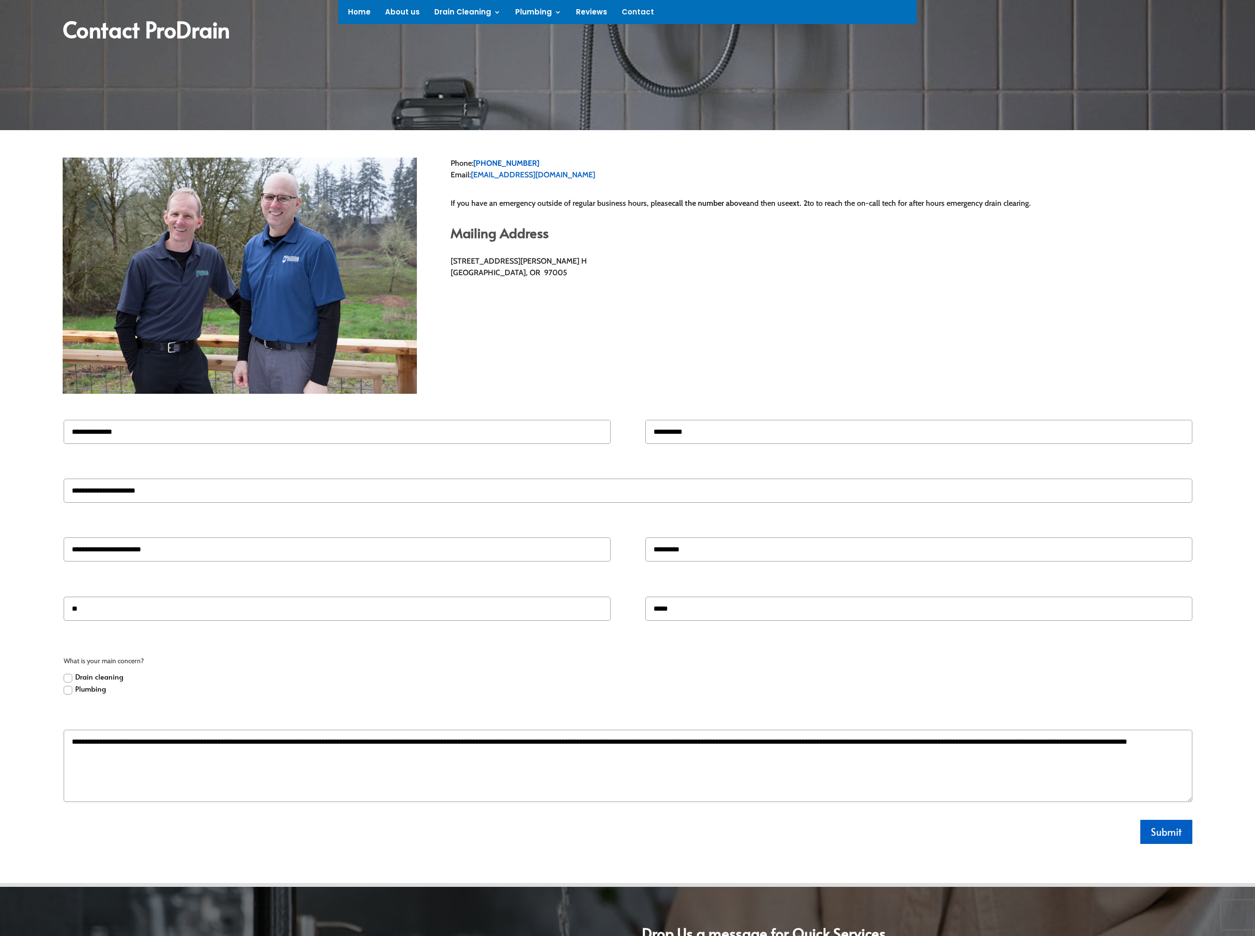
click at [1180, 753] on textarea "**********" at bounding box center [628, 766] width 1128 height 72
type textarea "**********"
click at [1181, 842] on button "Submit" at bounding box center [1166, 832] width 52 height 24
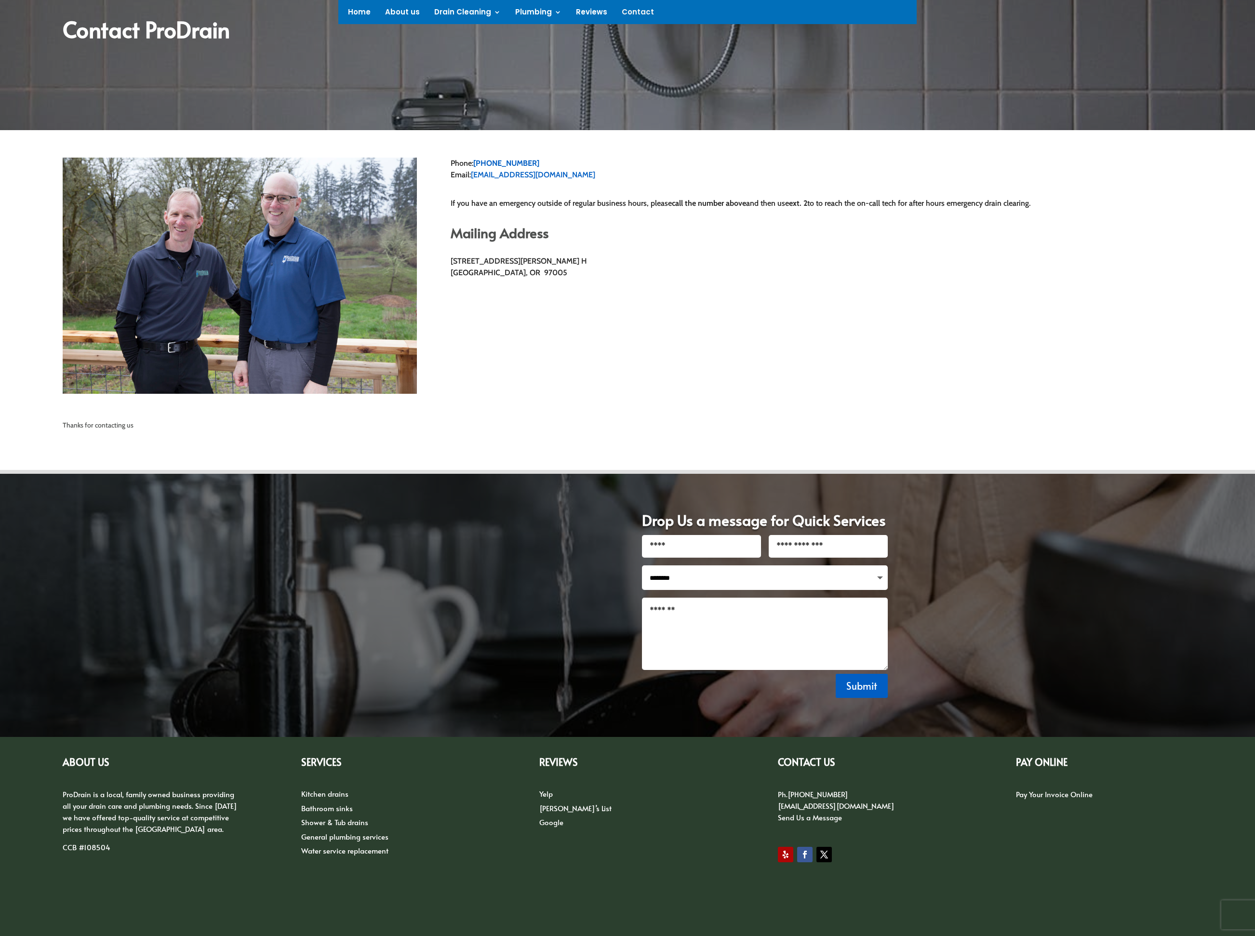
scroll to position [145, 0]
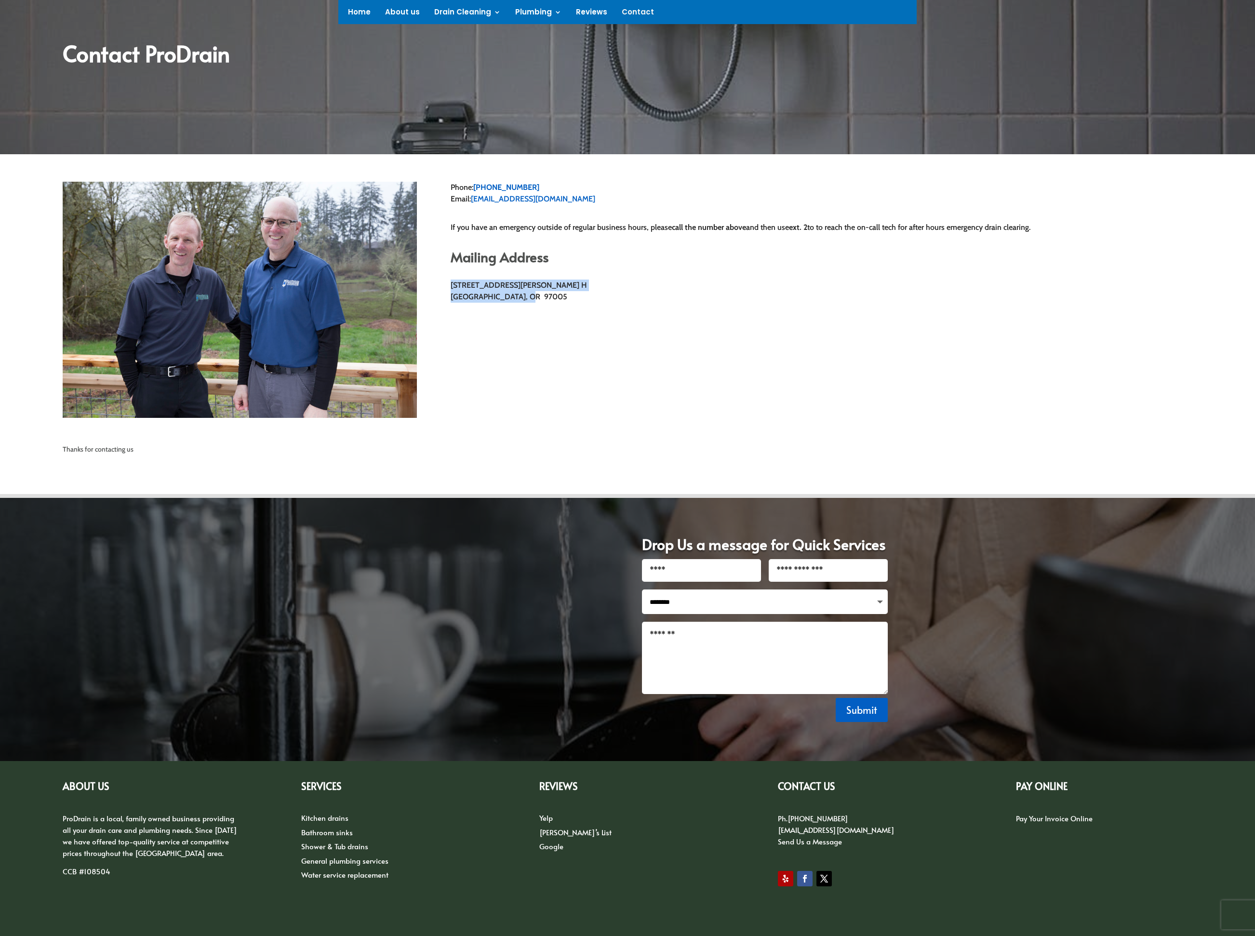
drag, startPoint x: 531, startPoint y: 296, endPoint x: 437, endPoint y: 291, distance: 93.7
click at [437, 291] on div "Phone: 503-533-0430 Email: office@prodrainpdx.com If you have an emergency outs…" at bounding box center [628, 300] width 1130 height 262
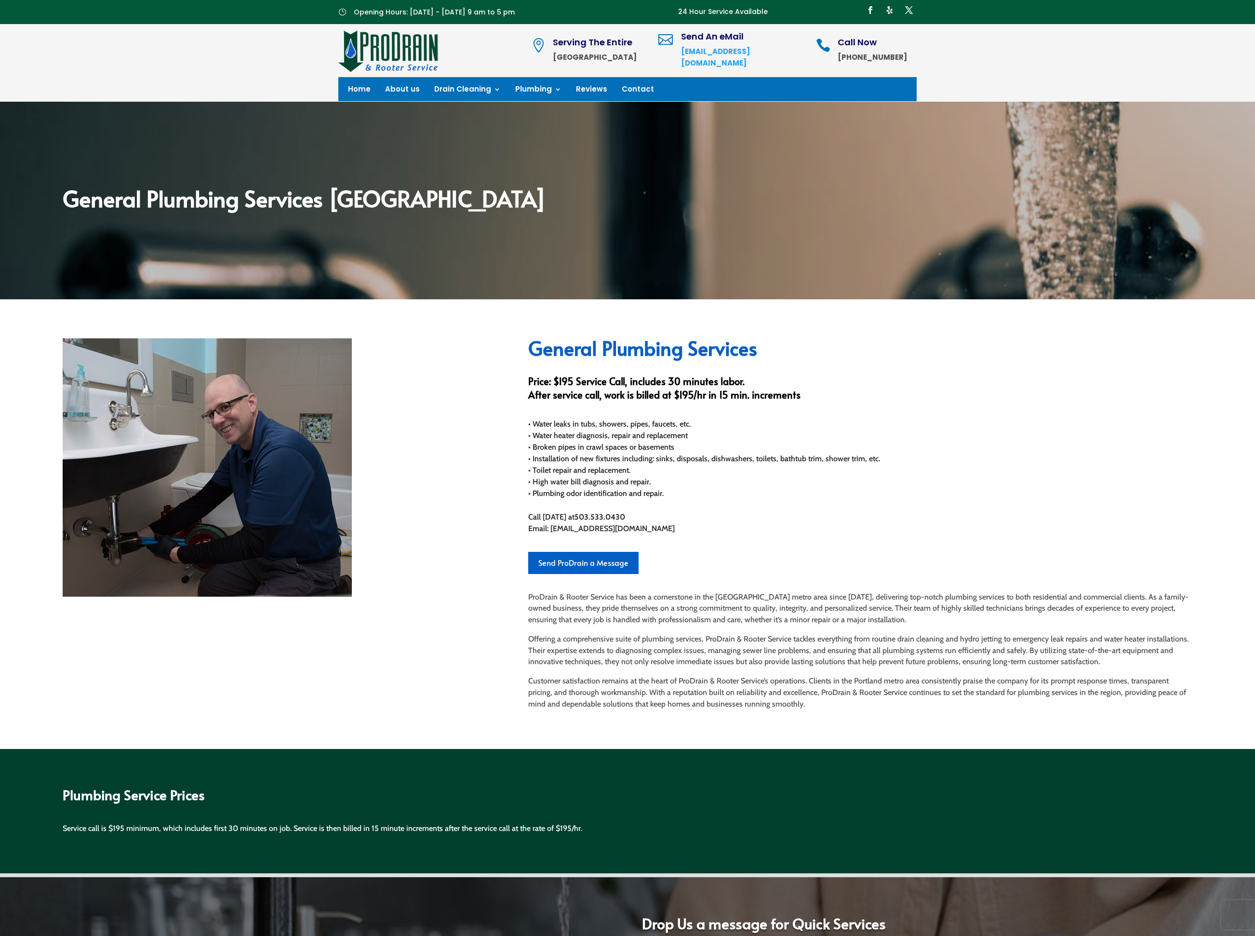
drag, startPoint x: 538, startPoint y: 484, endPoint x: 683, endPoint y: 478, distance: 145.7
click at [683, 478] on div "• Water leaks in tubs, showers, pipes, faucets, etc. • Water heater diagnosis, …" at bounding box center [860, 458] width 664 height 81
